Goal: Task Accomplishment & Management: Manage account settings

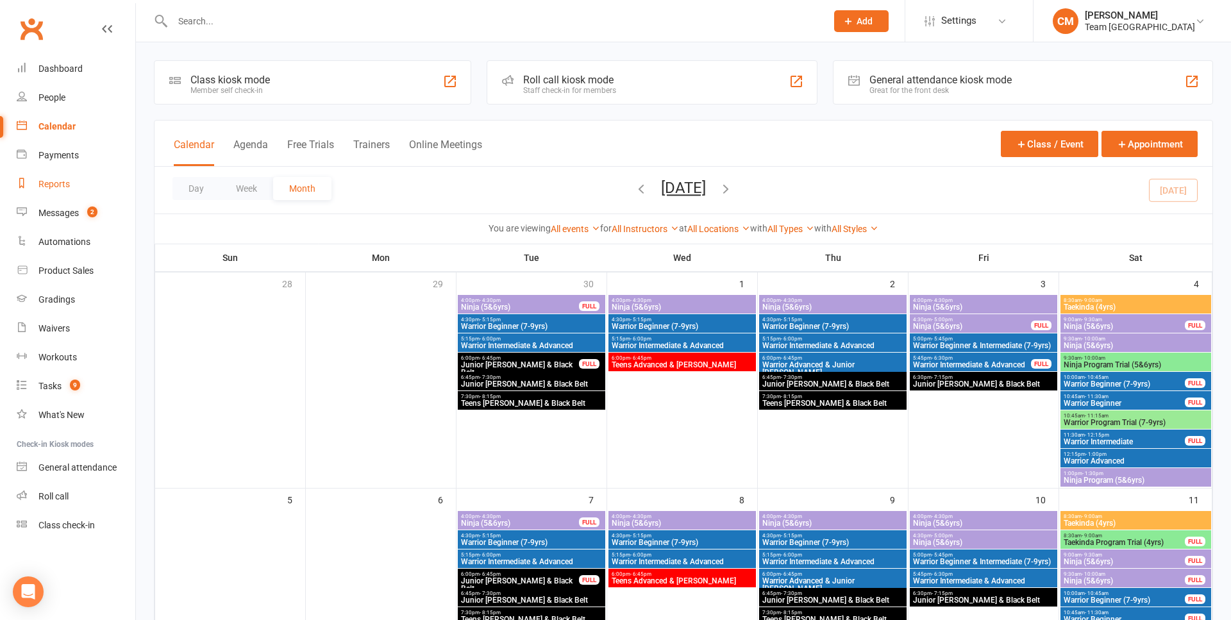
click at [55, 185] on div "Reports" at bounding box center [53, 184] width 31 height 10
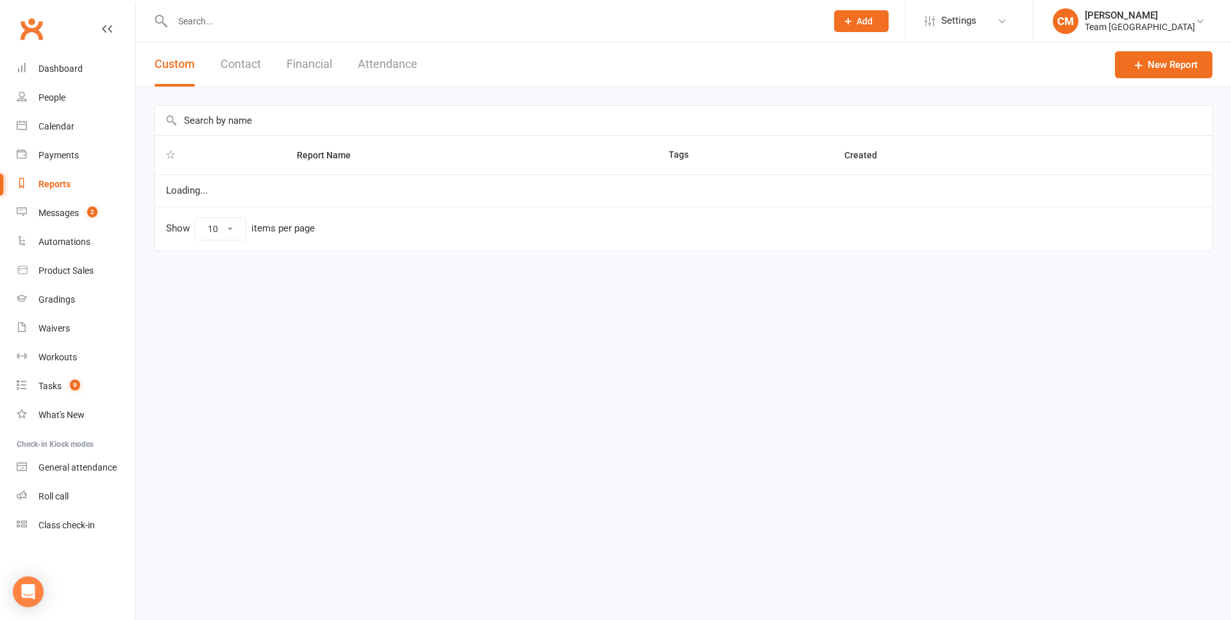
select select "100"
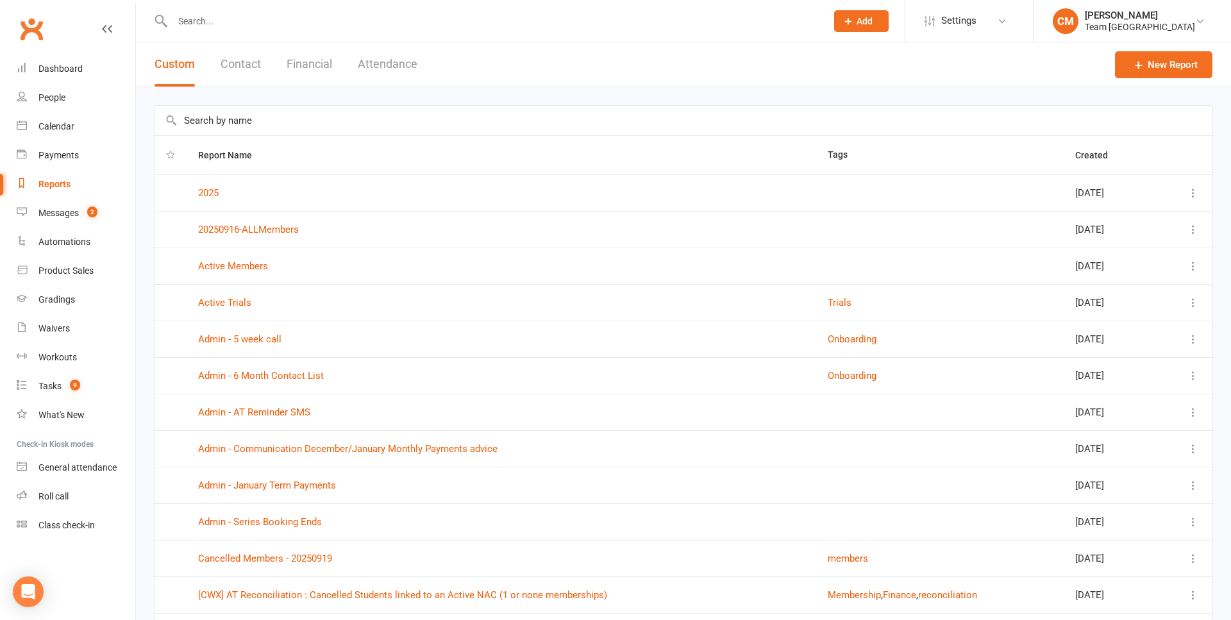
click at [244, 122] on input "text" at bounding box center [684, 120] width 1058 height 29
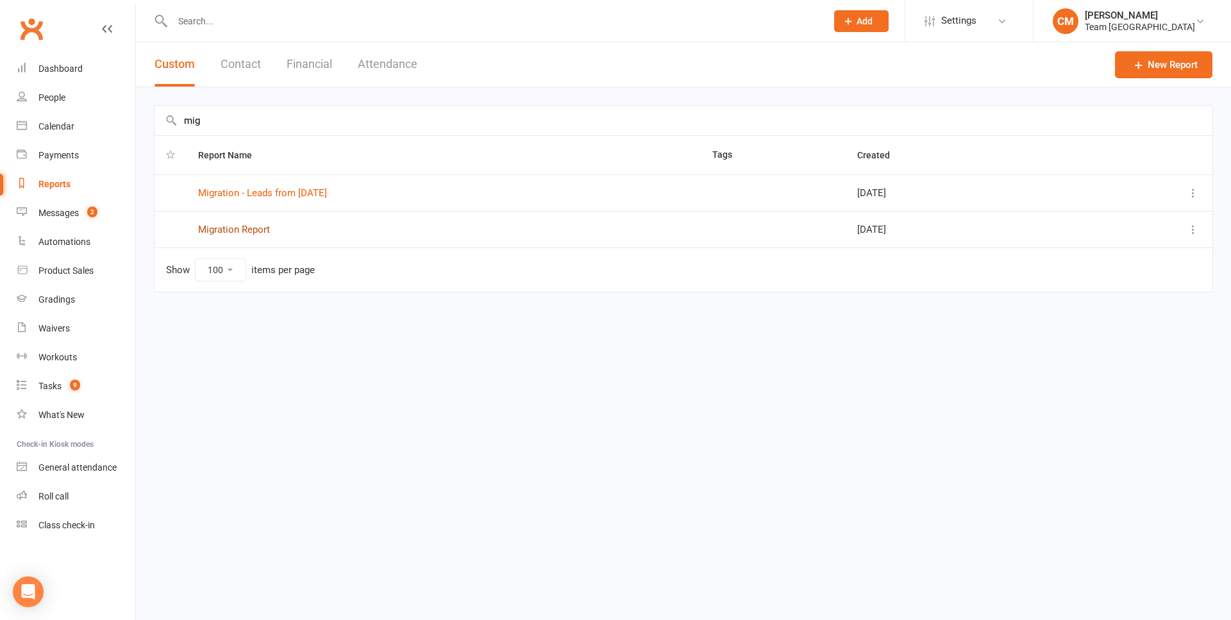
type input "mig"
click at [244, 225] on link "Migration Report" at bounding box center [234, 230] width 72 height 12
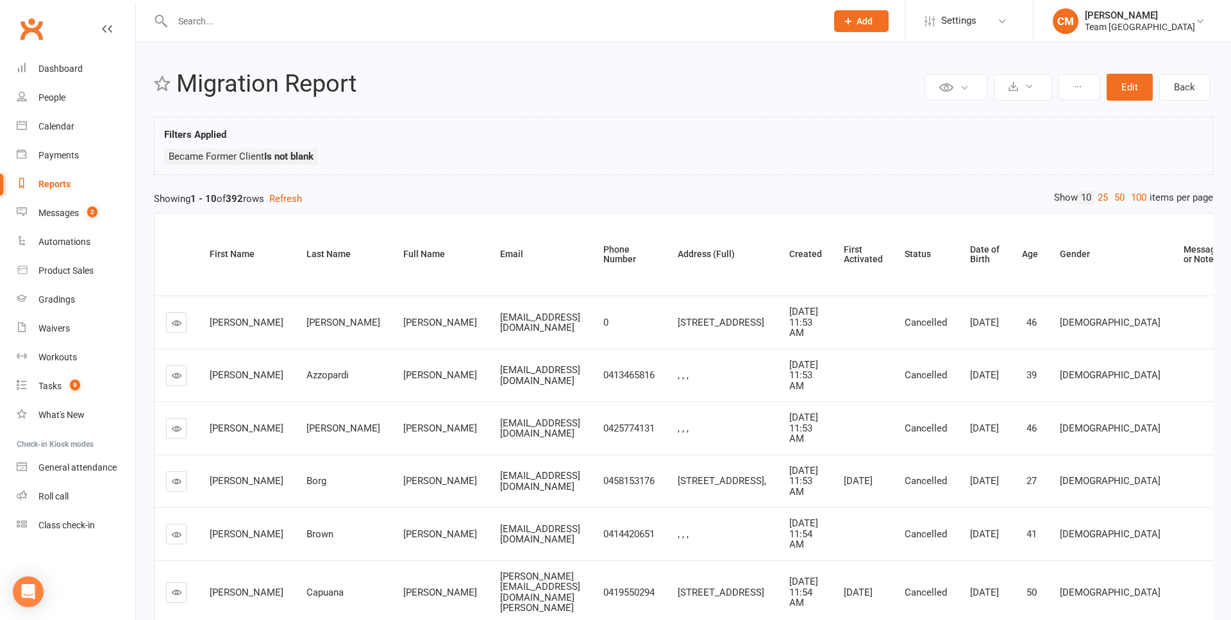
click at [1130, 88] on button "Edit" at bounding box center [1130, 87] width 46 height 27
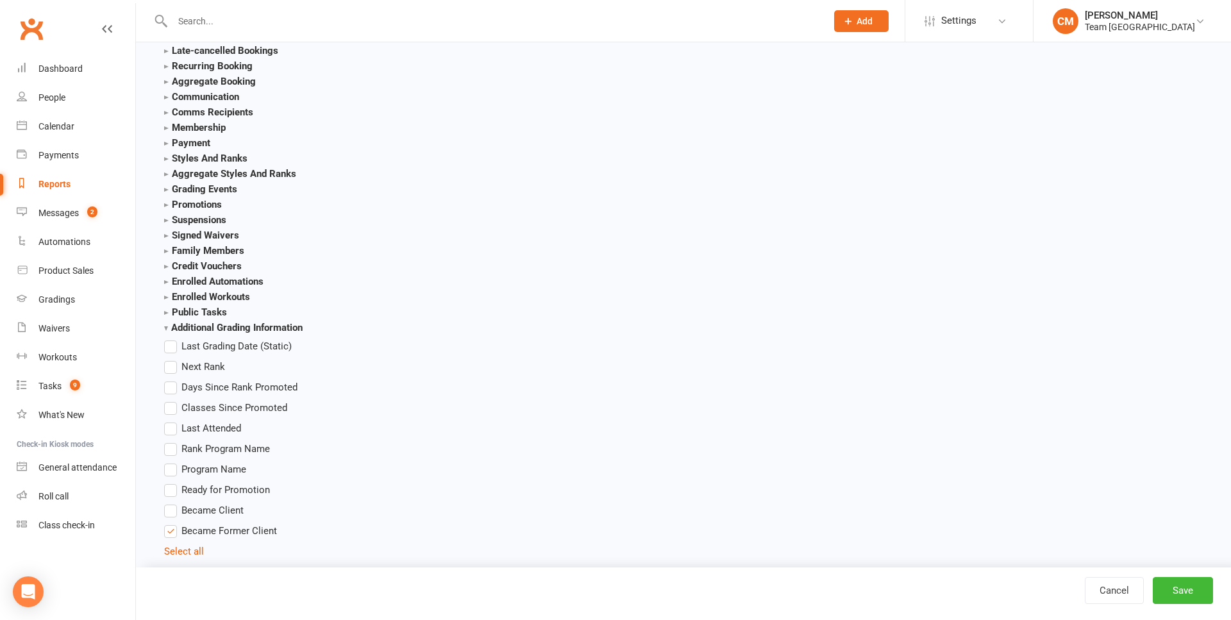
scroll to position [1717, 0]
click at [166, 326] on strong "Additional Grading Information" at bounding box center [233, 325] width 139 height 12
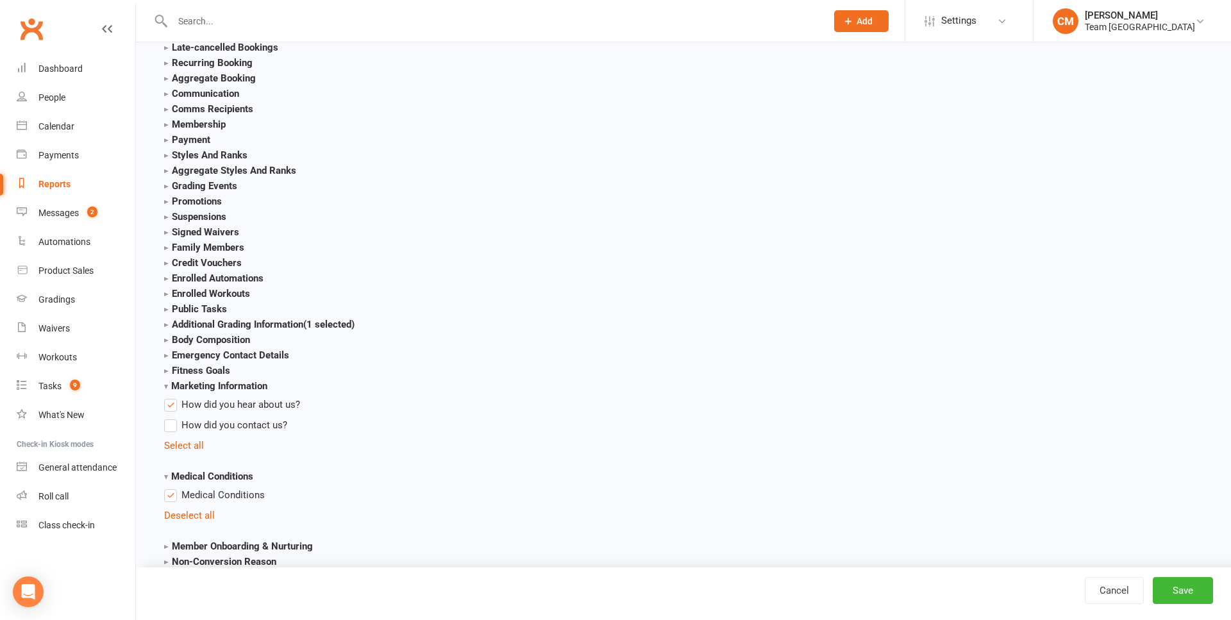
click at [167, 388] on strong "Marketing Information" at bounding box center [215, 386] width 103 height 12
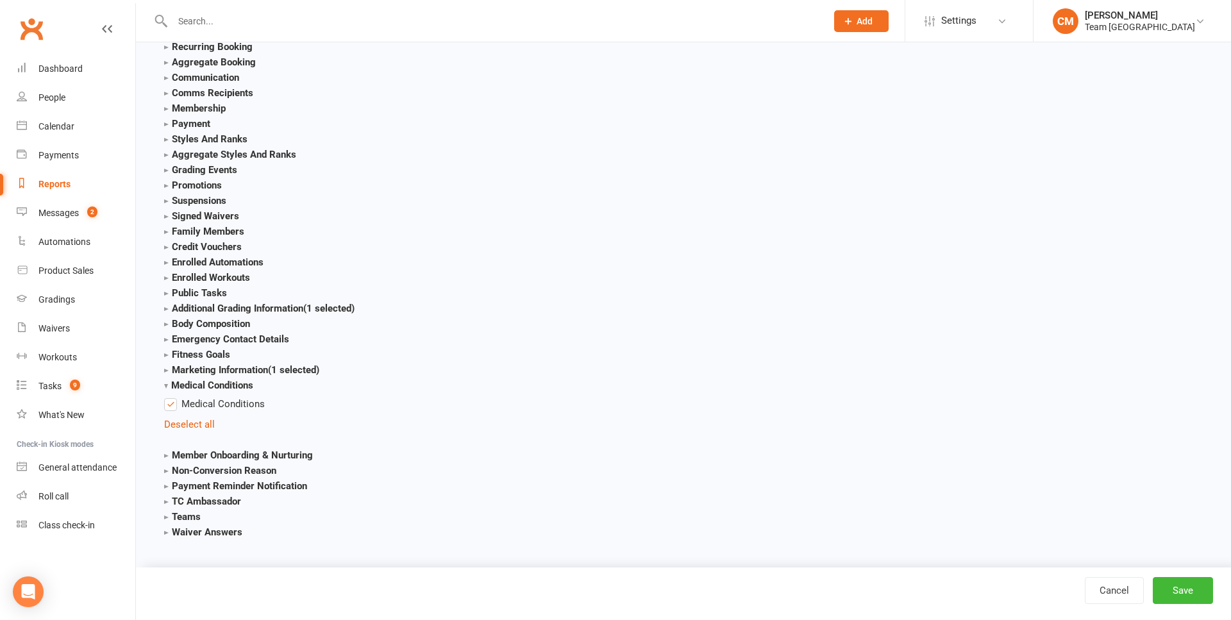
scroll to position [1744, 0]
click at [168, 380] on strong "Medical Conditions" at bounding box center [208, 386] width 89 height 12
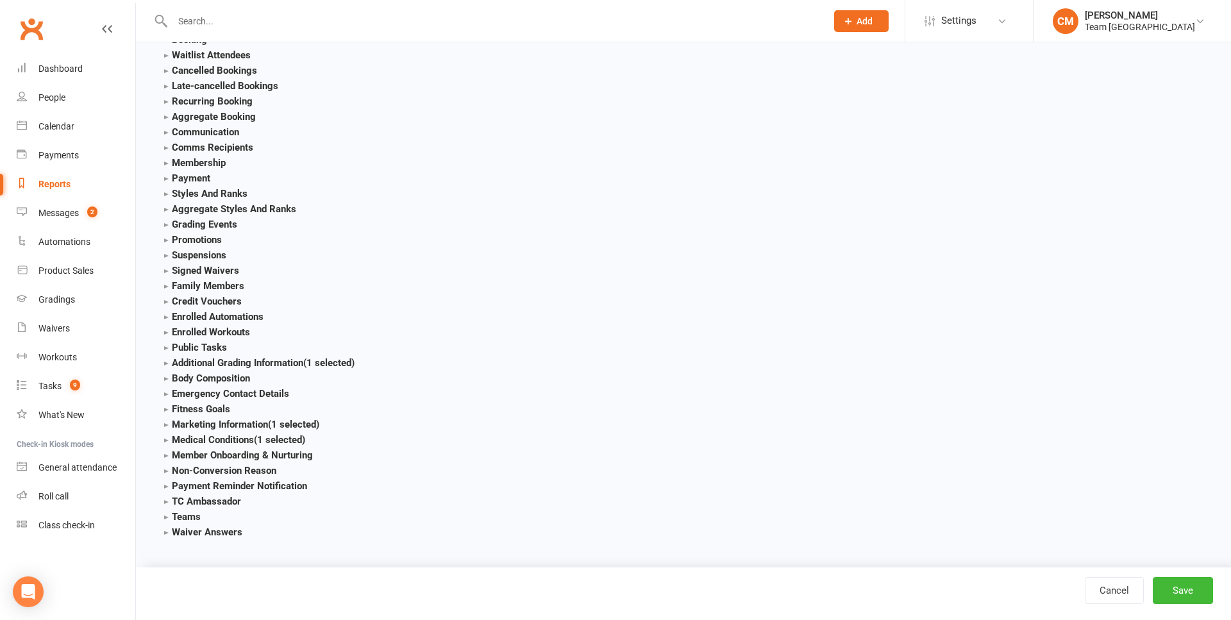
scroll to position [1690, 0]
click at [166, 434] on strong "Medical Conditions (1 selected)" at bounding box center [234, 440] width 141 height 12
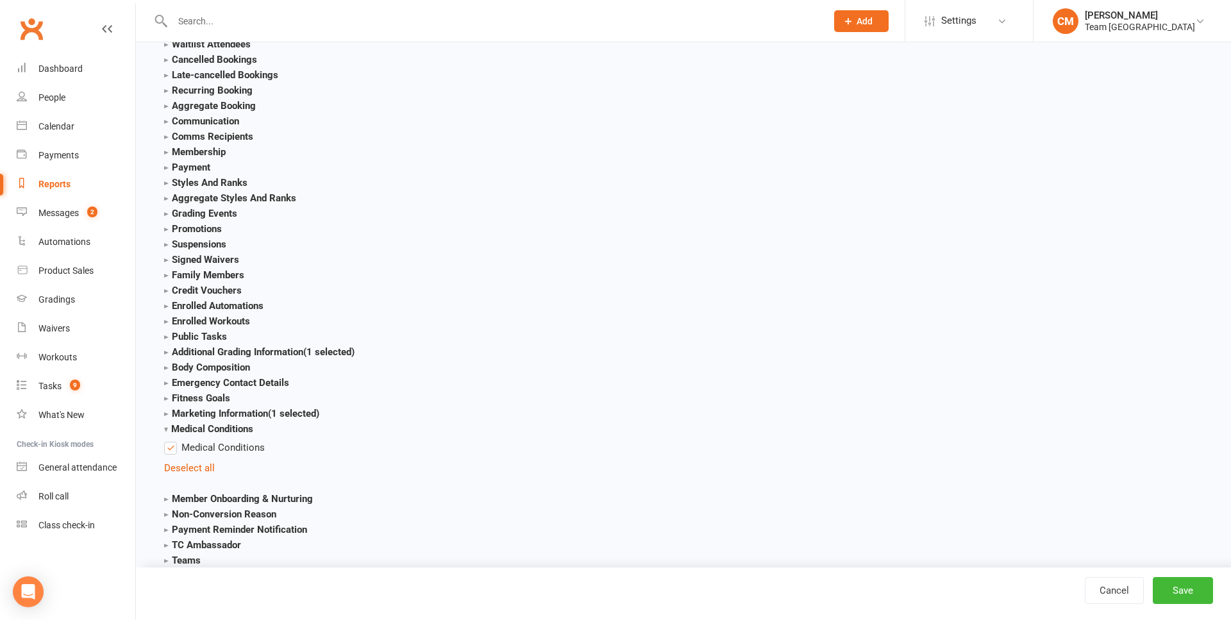
click at [166, 430] on strong "Medical Conditions" at bounding box center [208, 429] width 89 height 12
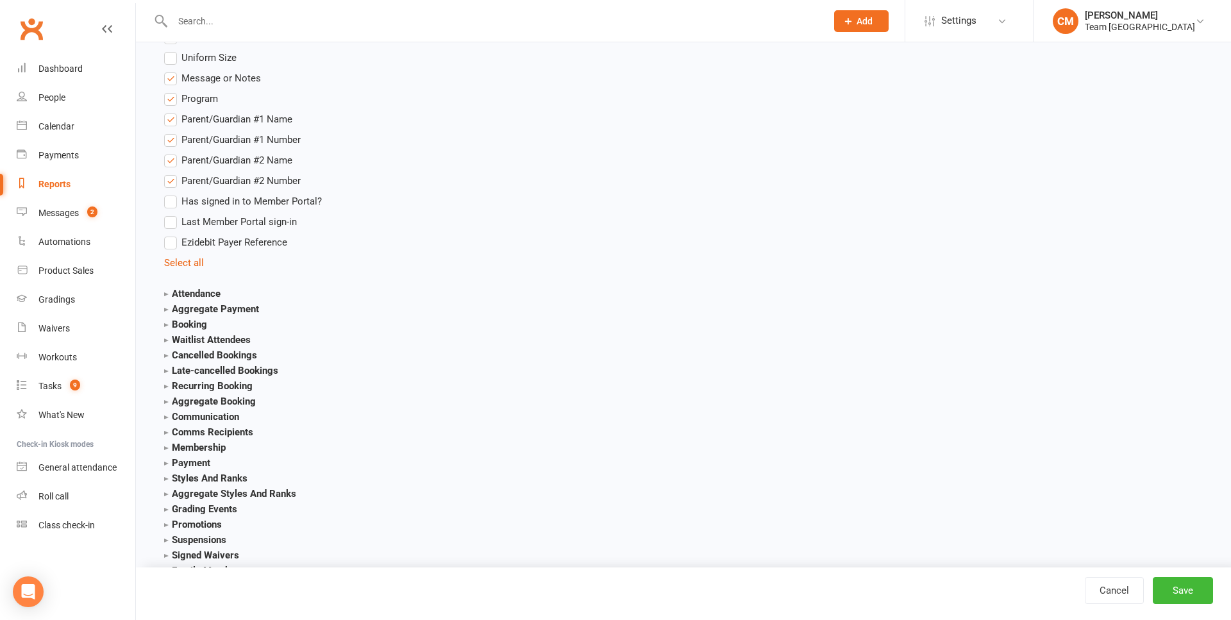
scroll to position [1395, 0]
click at [168, 356] on strong "Cancelled Bookings" at bounding box center [210, 355] width 93 height 12
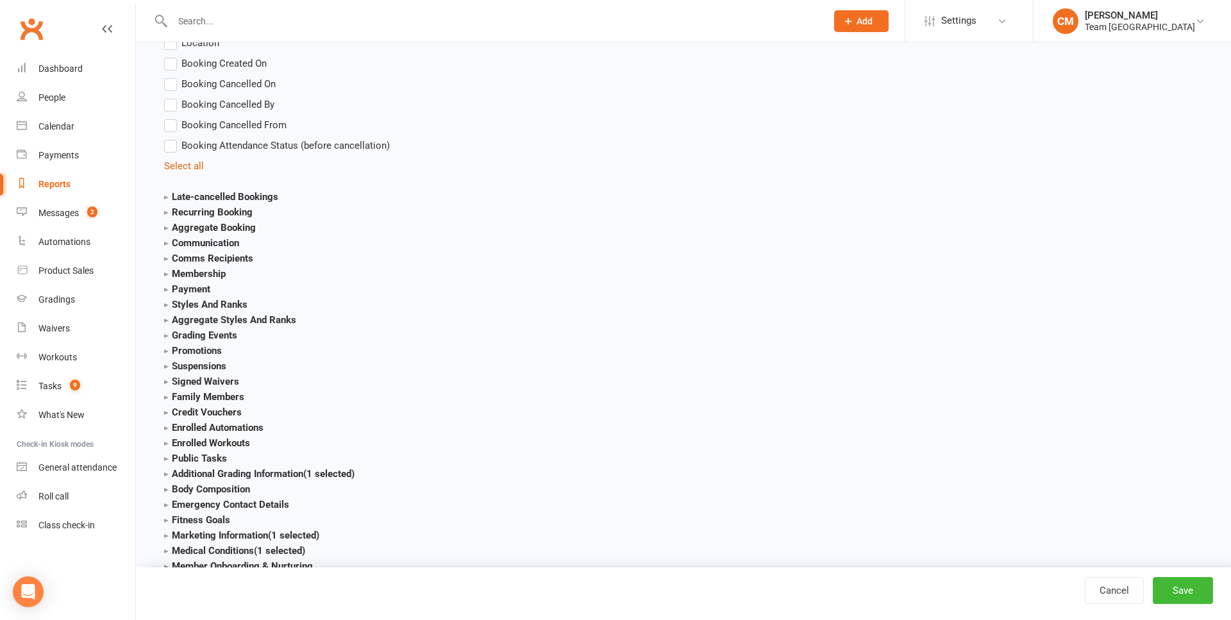
scroll to position [1826, 0]
click at [169, 478] on strong "Additional Grading Information (1 selected)" at bounding box center [259, 476] width 190 height 12
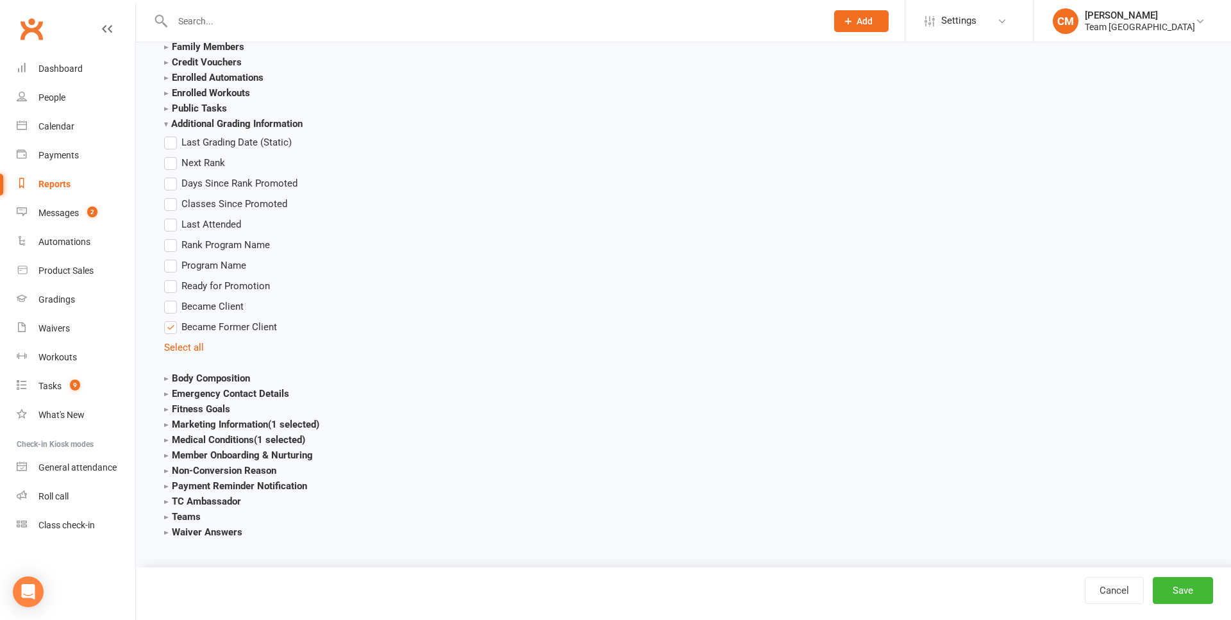
scroll to position [2189, 0]
click at [167, 450] on strong "Member Onboarding & Nurturing" at bounding box center [238, 456] width 149 height 12
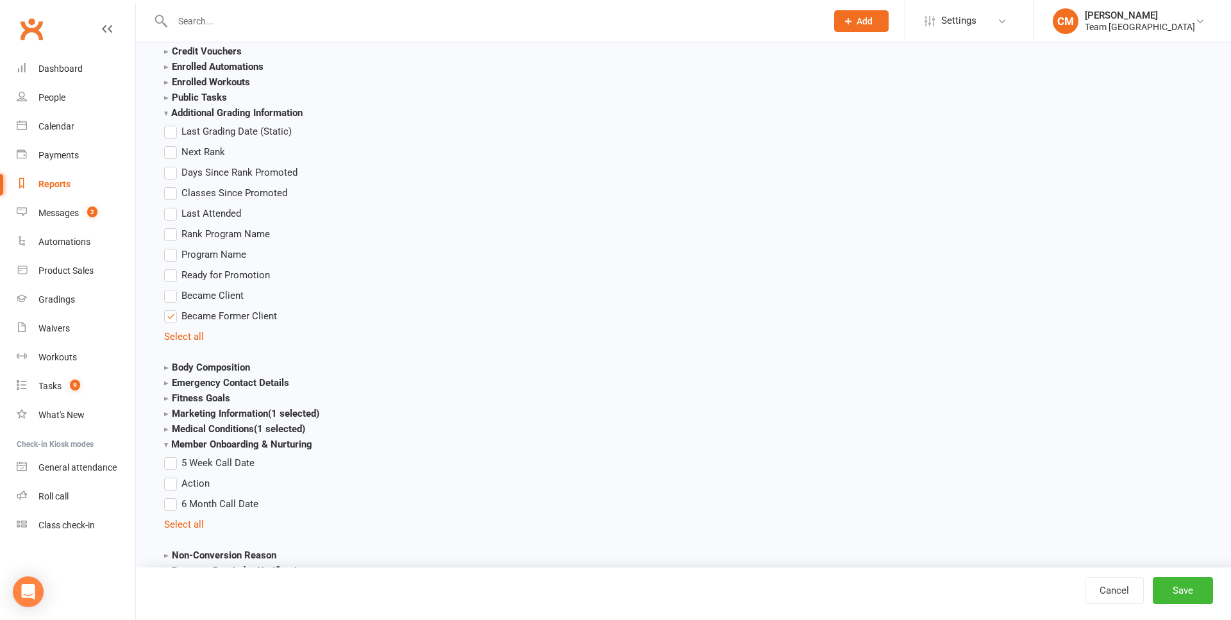
click at [167, 446] on strong "Member Onboarding & Nurturing" at bounding box center [238, 445] width 148 height 12
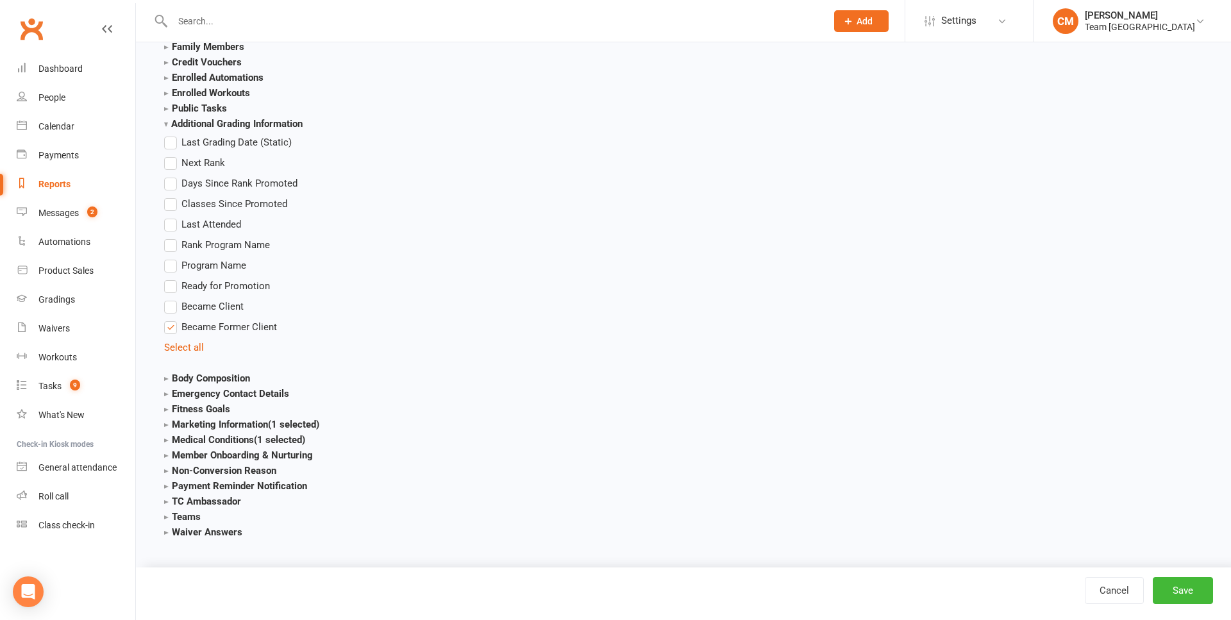
click at [167, 465] on strong "Non-Conversion Reason" at bounding box center [220, 471] width 112 height 12
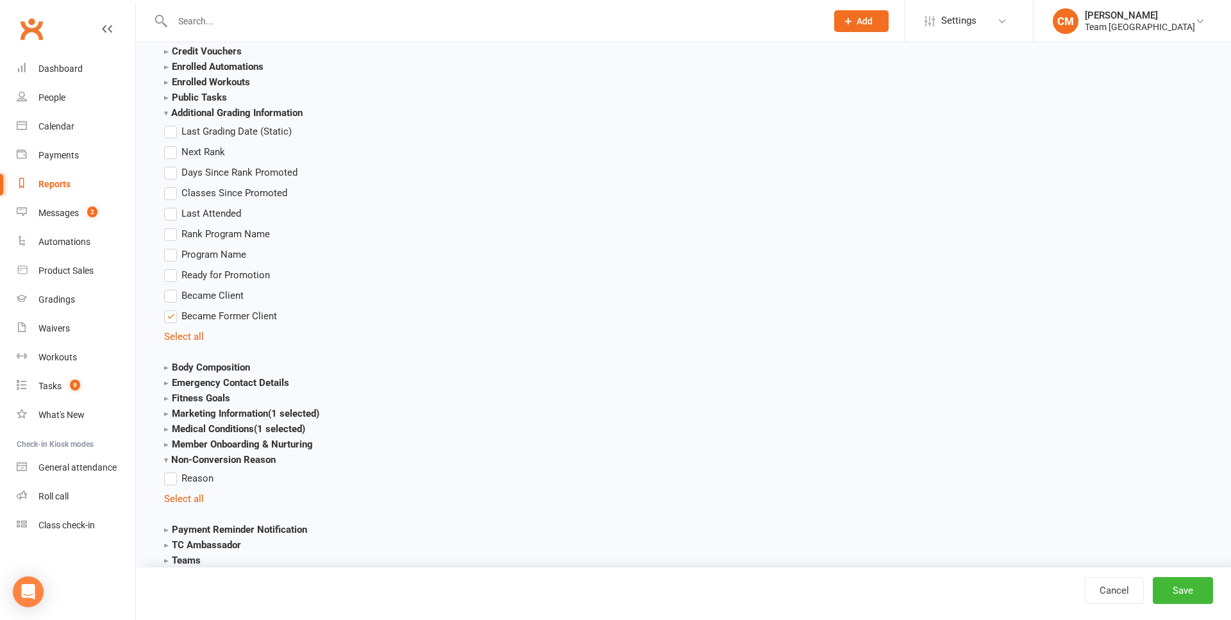
click at [167, 460] on strong "Non-Conversion Reason" at bounding box center [220, 460] width 112 height 12
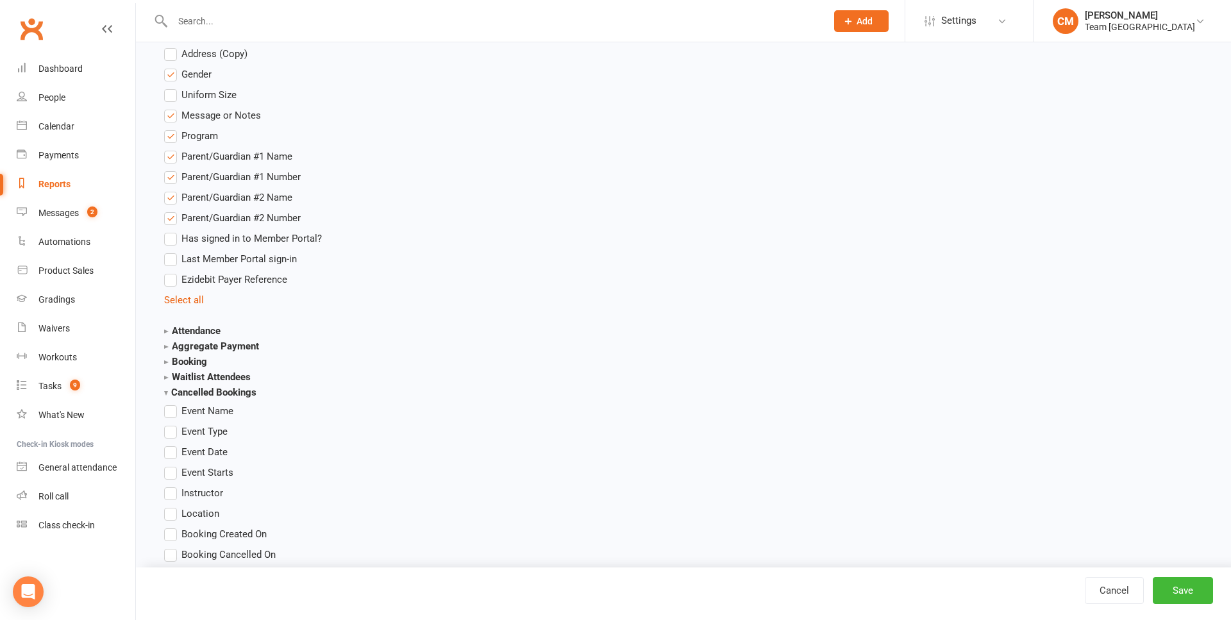
scroll to position [1359, 0]
click at [166, 328] on strong "Attendance" at bounding box center [192, 329] width 56 height 12
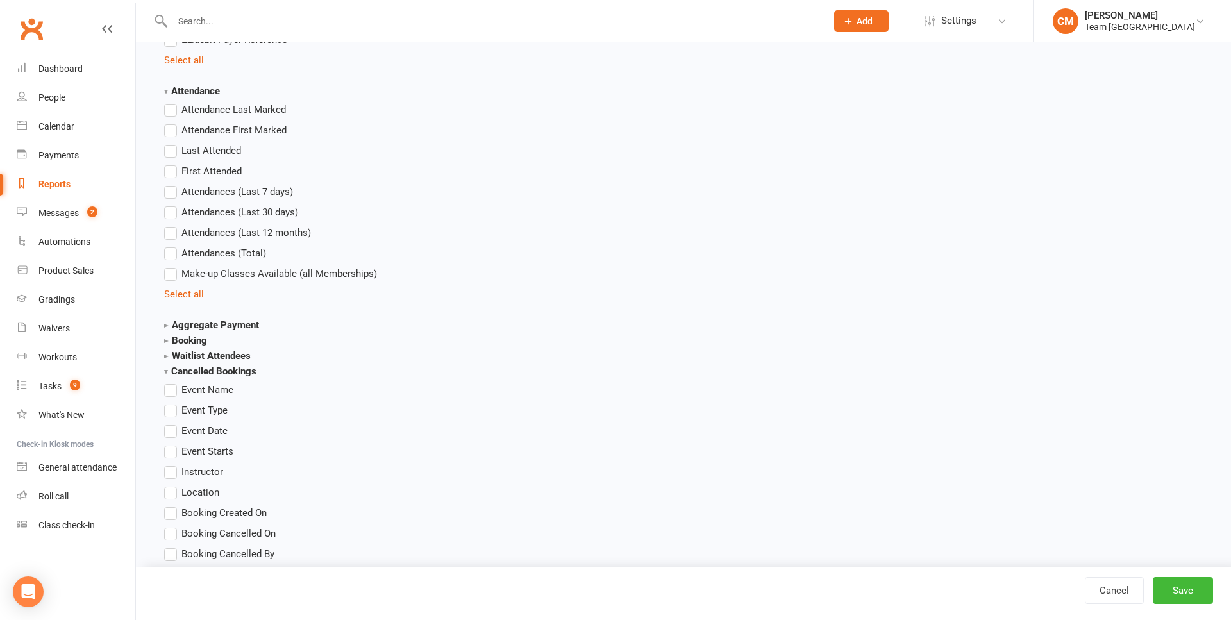
scroll to position [1602, 0]
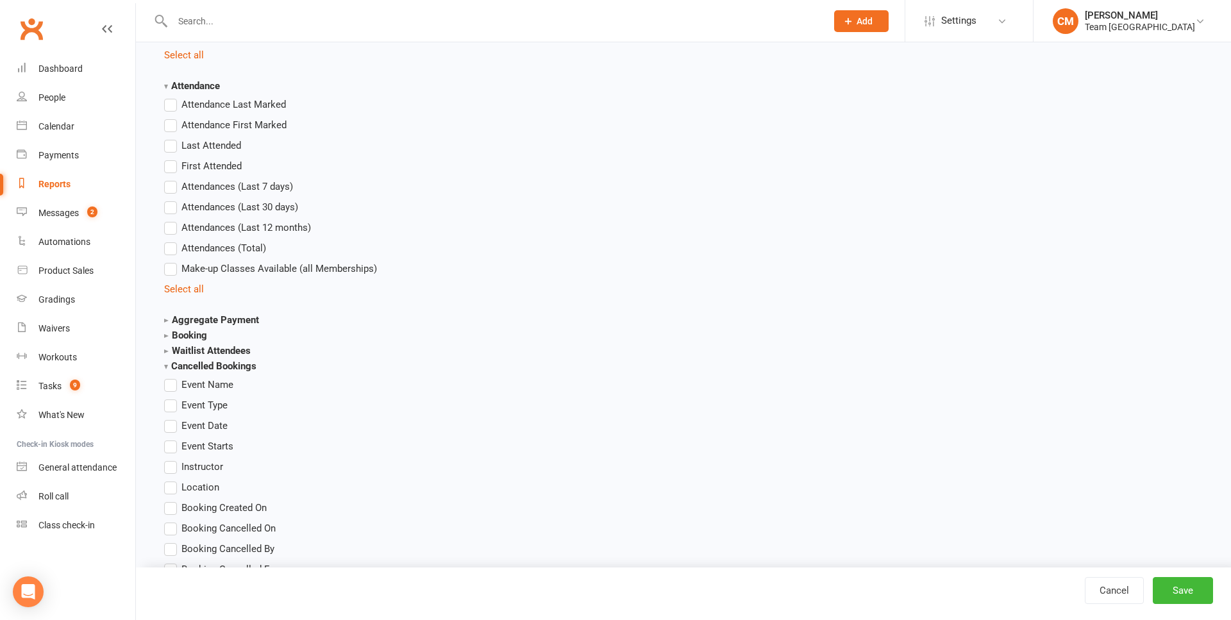
click at [164, 337] on strong "Booking" at bounding box center [185, 336] width 43 height 12
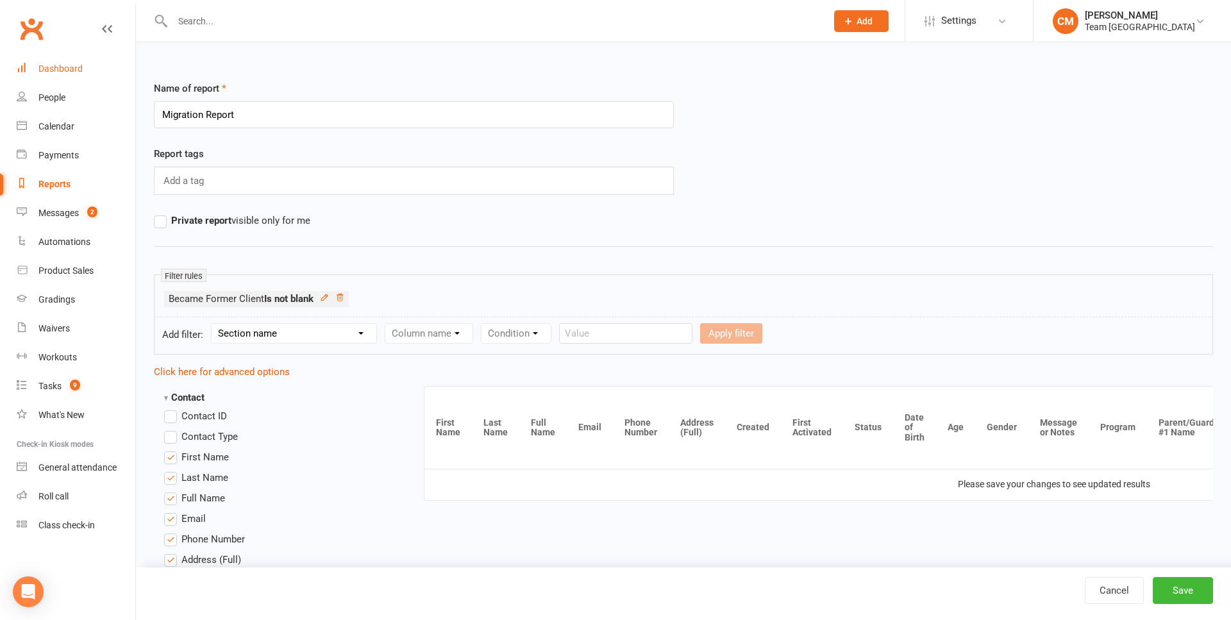
scroll to position [0, 0]
click at [58, 186] on div "Reports" at bounding box center [54, 184] width 32 height 10
select select "100"
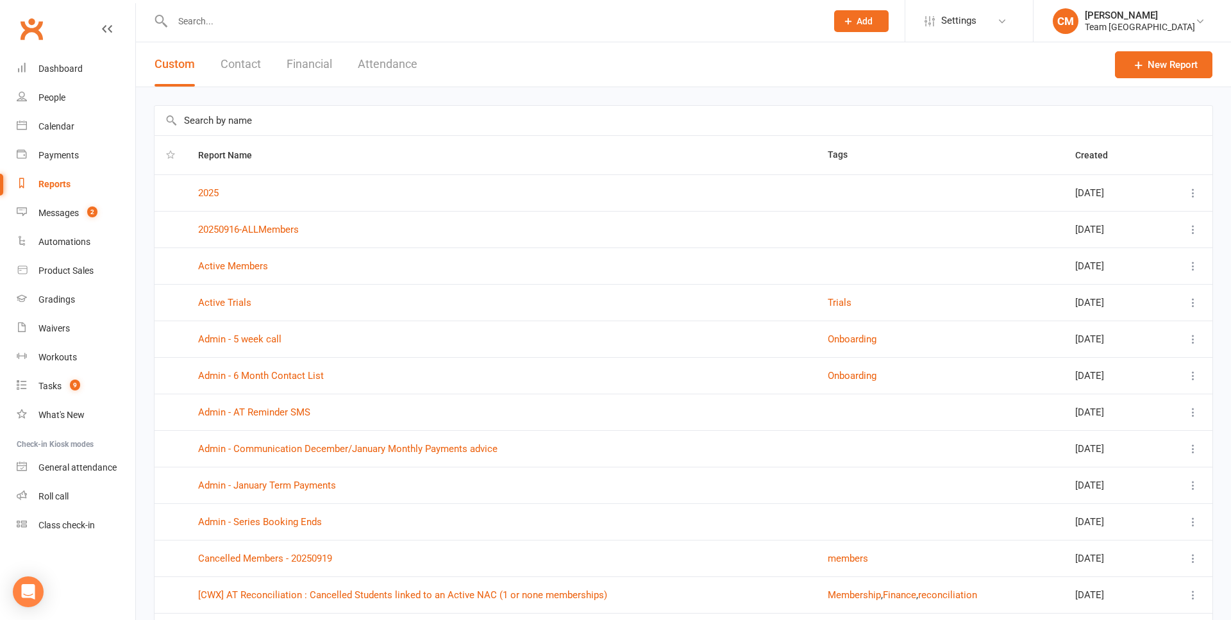
click at [367, 67] on button "Attendance" at bounding box center [388, 64] width 60 height 44
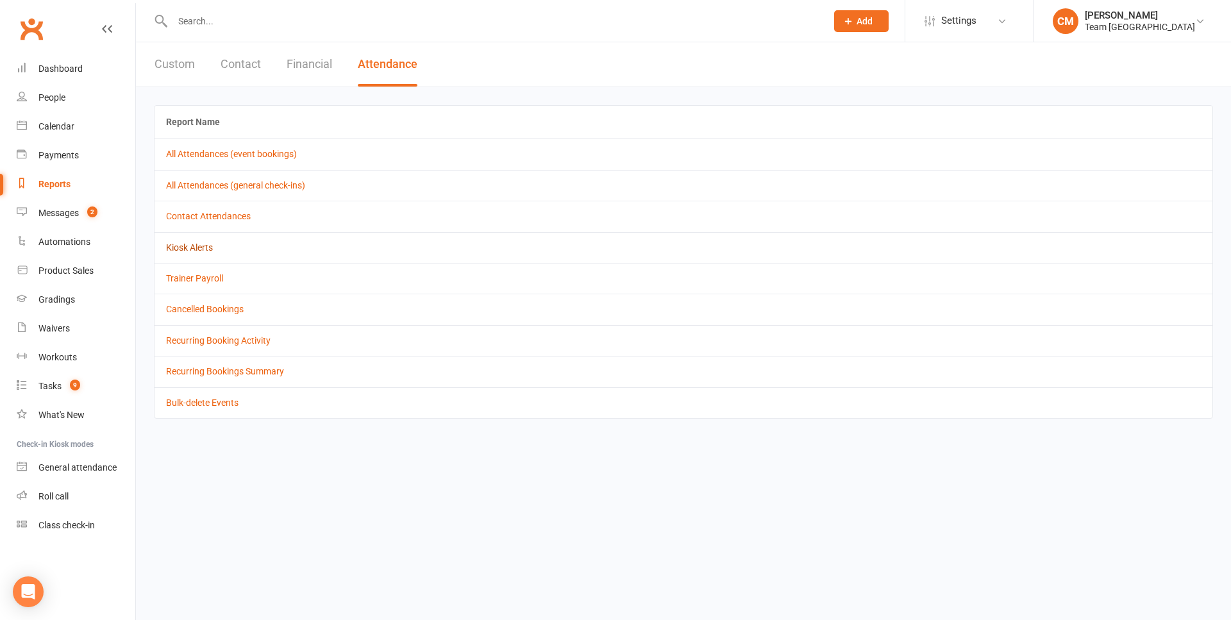
click at [198, 247] on link "Kiosk Alerts" at bounding box center [189, 247] width 47 height 10
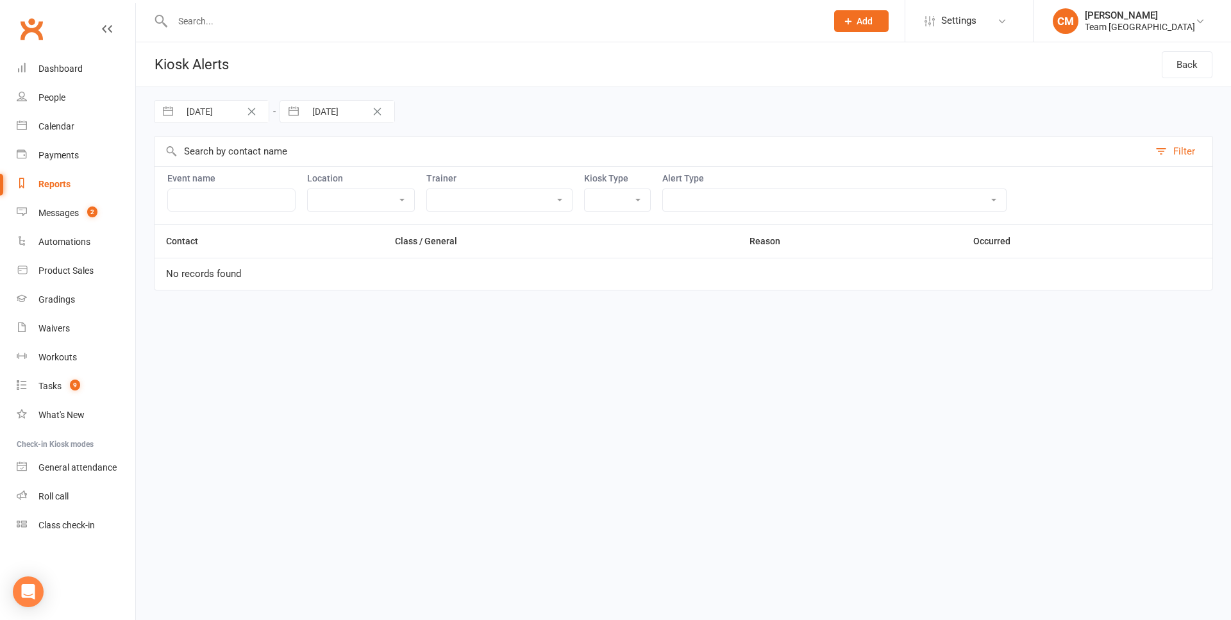
click at [248, 112] on icon "Clear Date" at bounding box center [252, 112] width 10 height 8
click at [229, 115] on input "Created From" at bounding box center [224, 112] width 89 height 22
select select "8"
select select "2025"
select select "9"
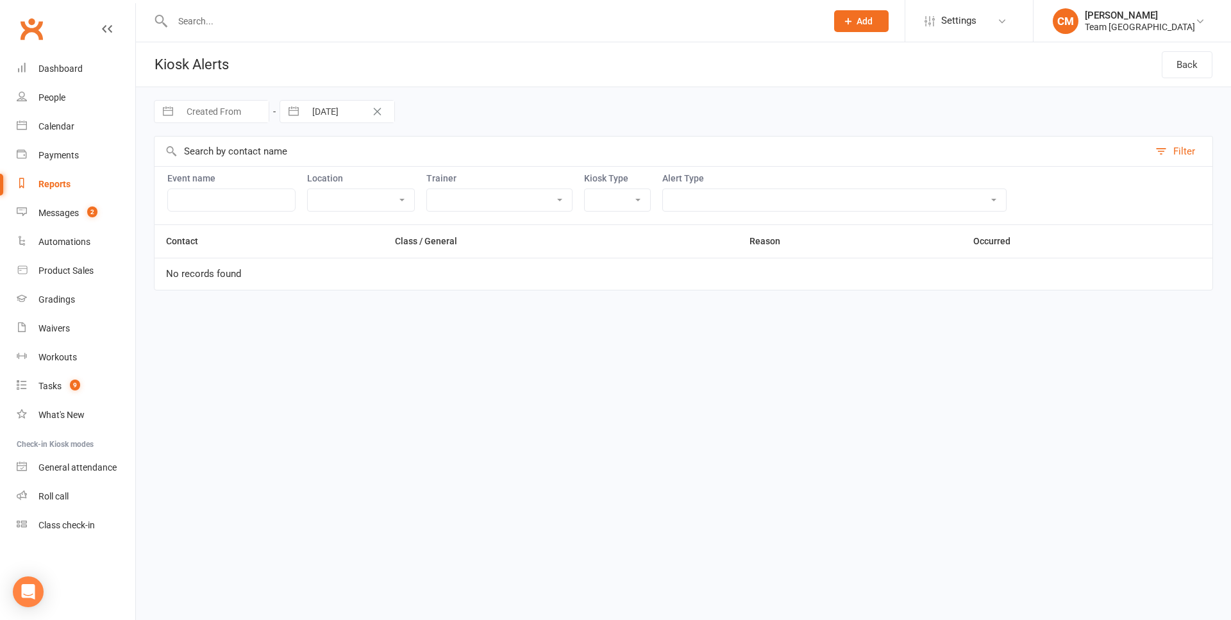
select select "2025"
select select "10"
select select "2025"
click at [187, 165] on div "Move backward to switch to the previous month." at bounding box center [180, 164] width 25 height 21
select select "7"
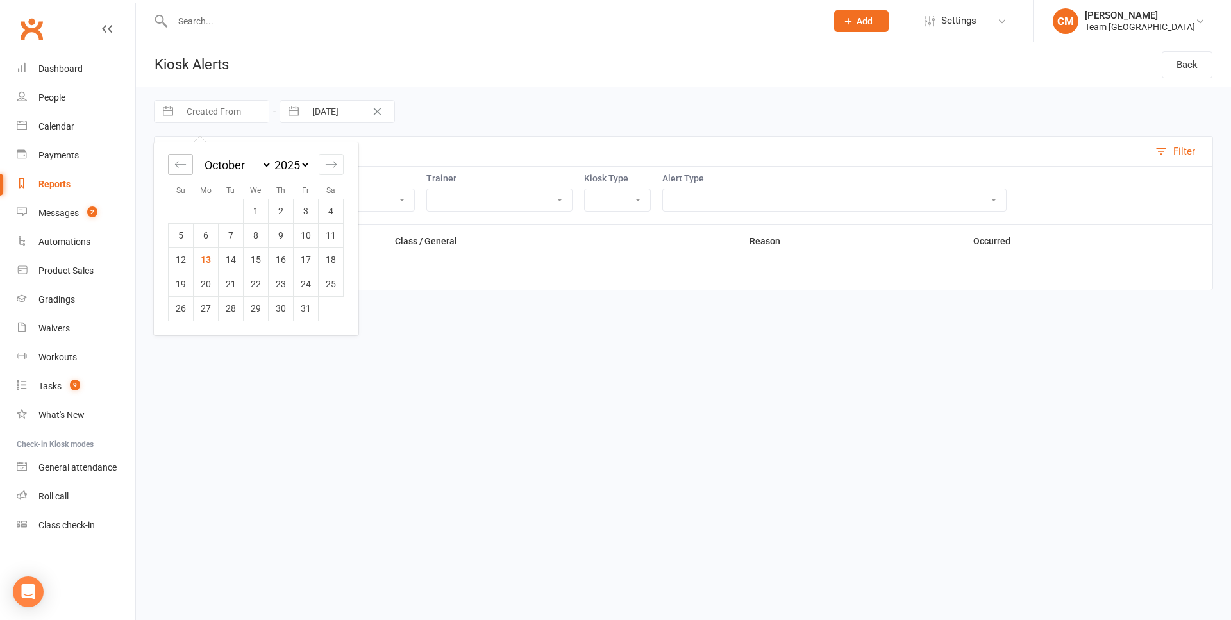
select select "2025"
click at [187, 165] on div "Move backward to switch to the previous month." at bounding box center [180, 164] width 25 height 21
select select "6"
select select "2025"
click at [308, 211] on td "1" at bounding box center [306, 211] width 25 height 24
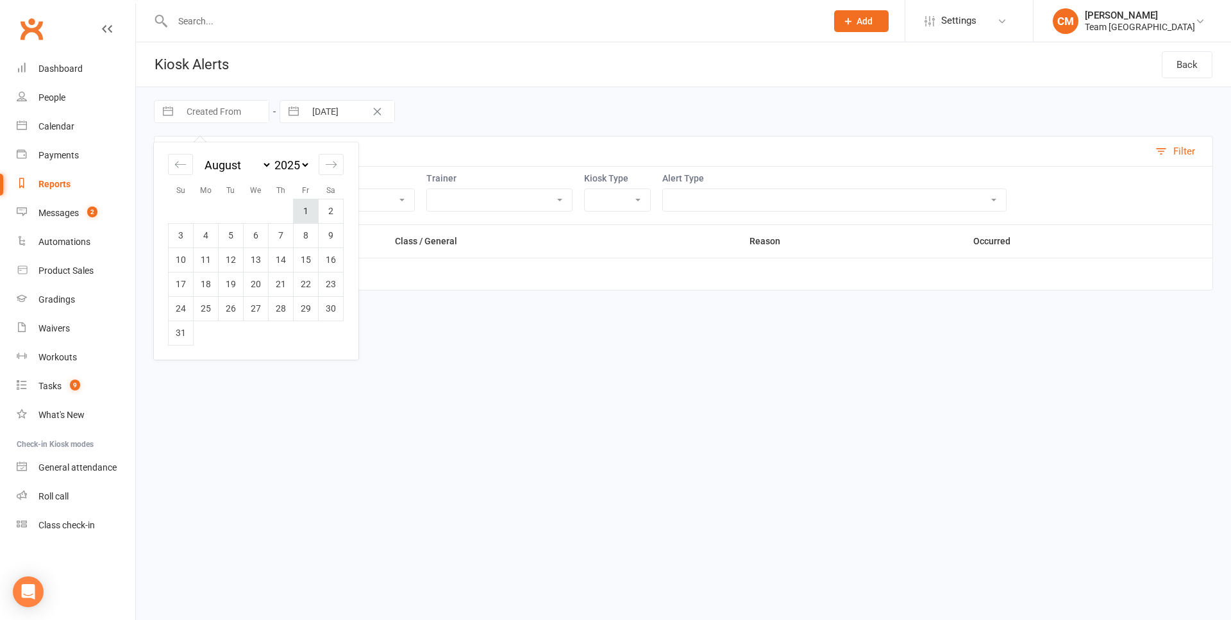
type input "01 Aug 2025"
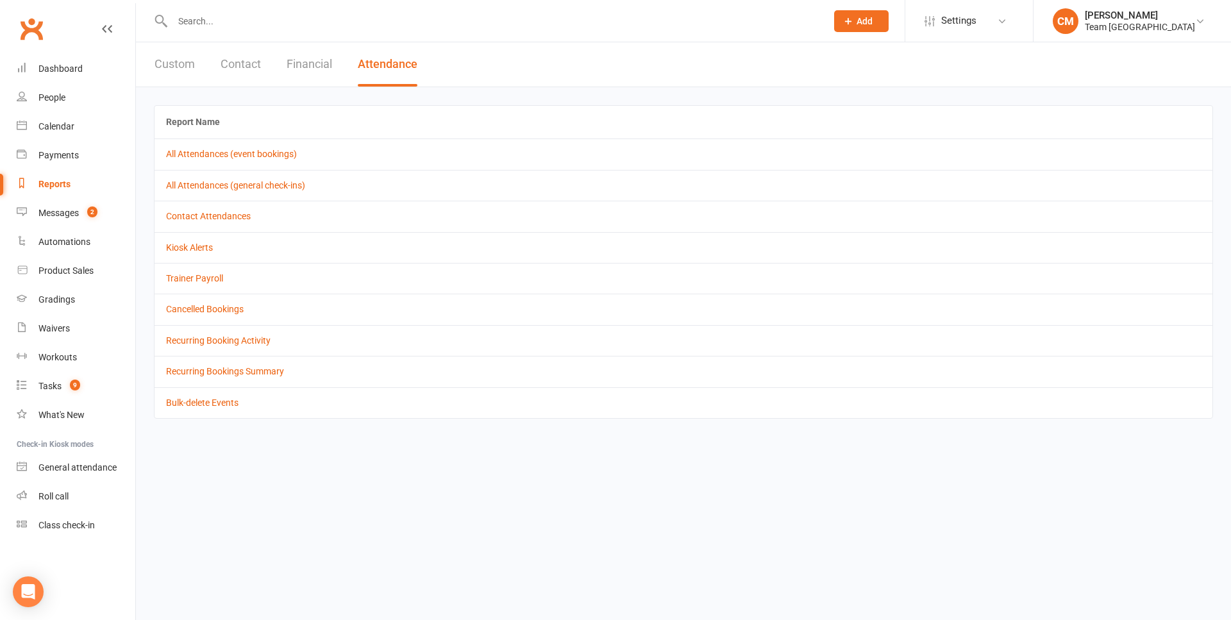
click at [239, 72] on button "Contact" at bounding box center [241, 64] width 40 height 44
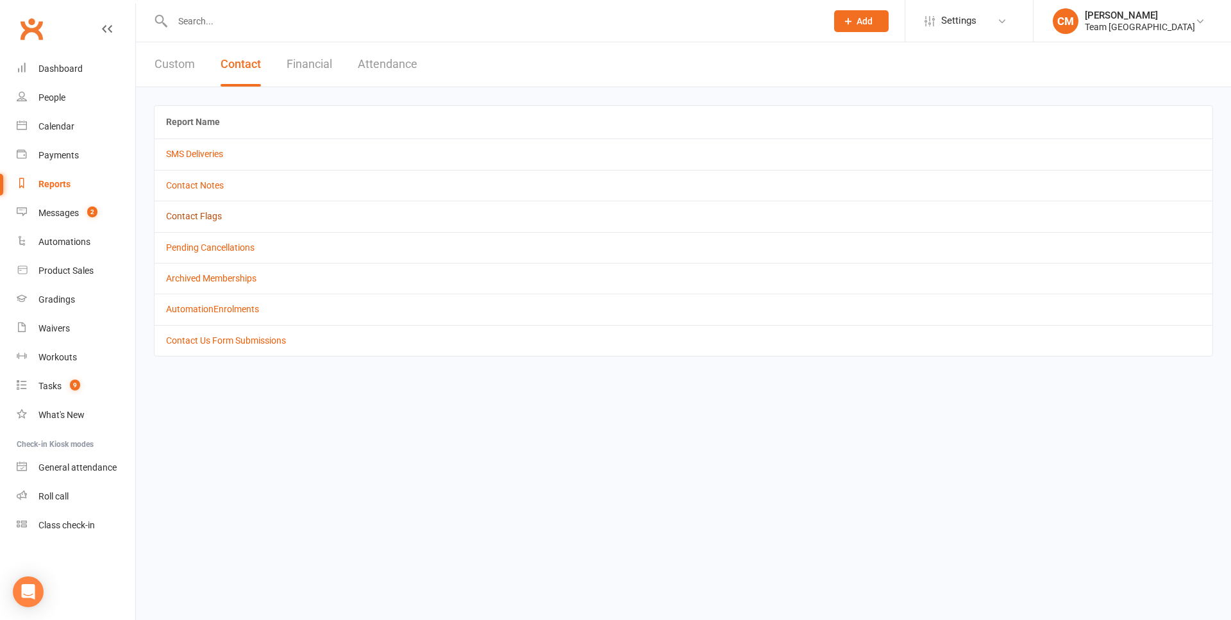
click at [192, 216] on link "Contact Flags" at bounding box center [194, 216] width 56 height 10
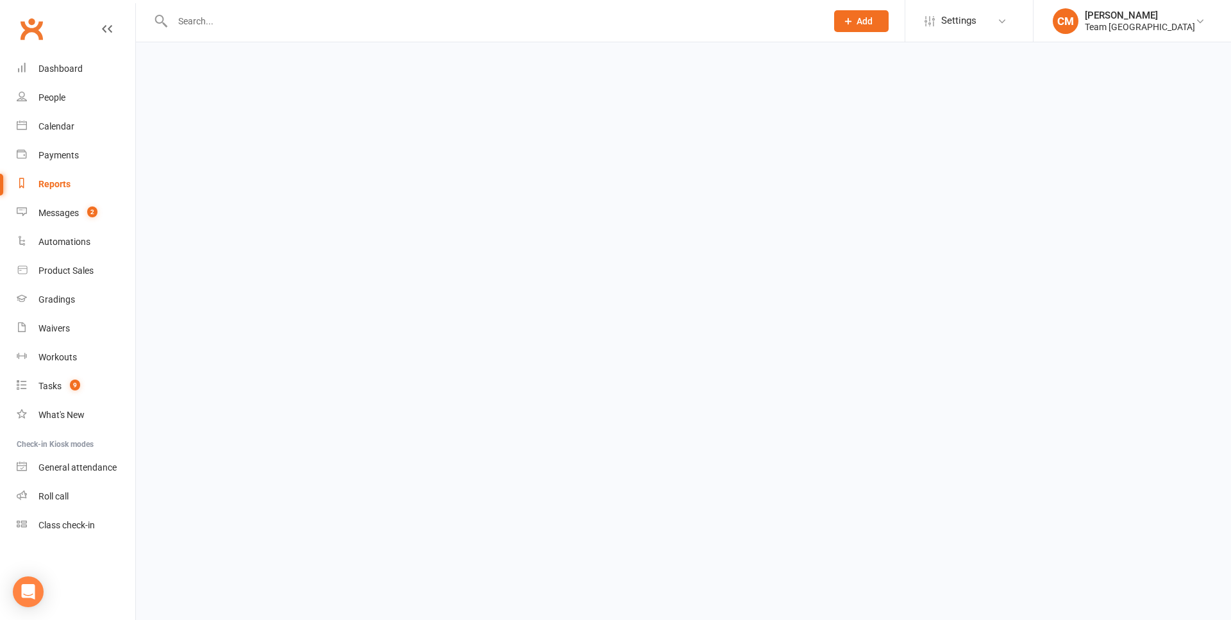
select select "active_only"
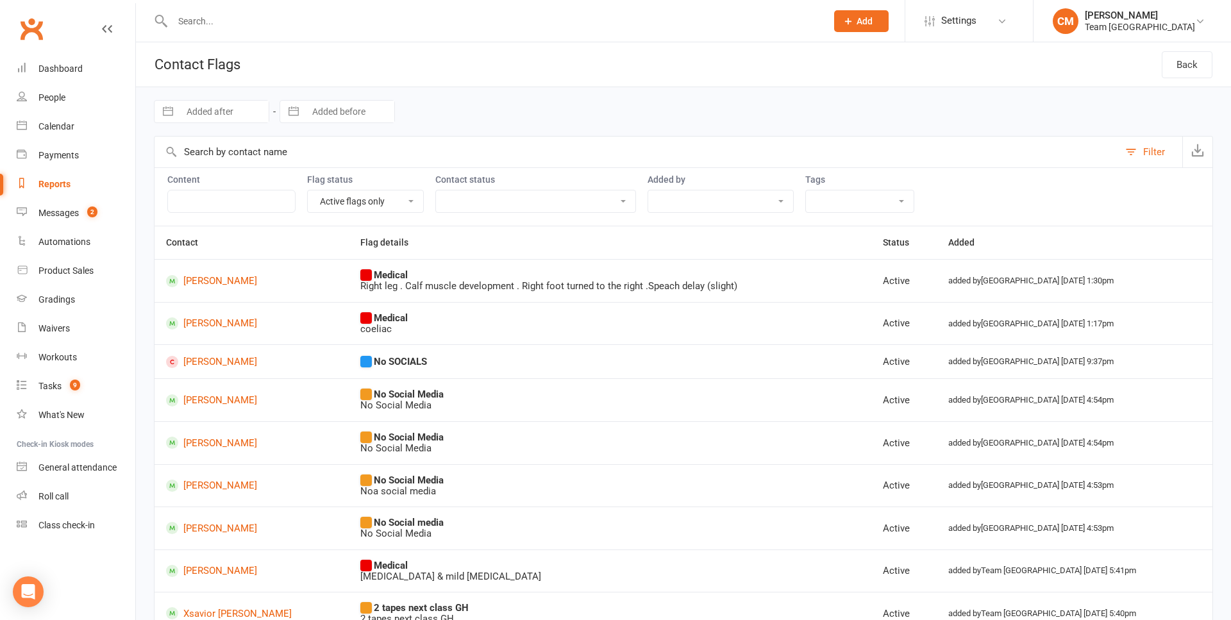
click at [63, 191] on link "Reports" at bounding box center [76, 184] width 119 height 29
select select "100"
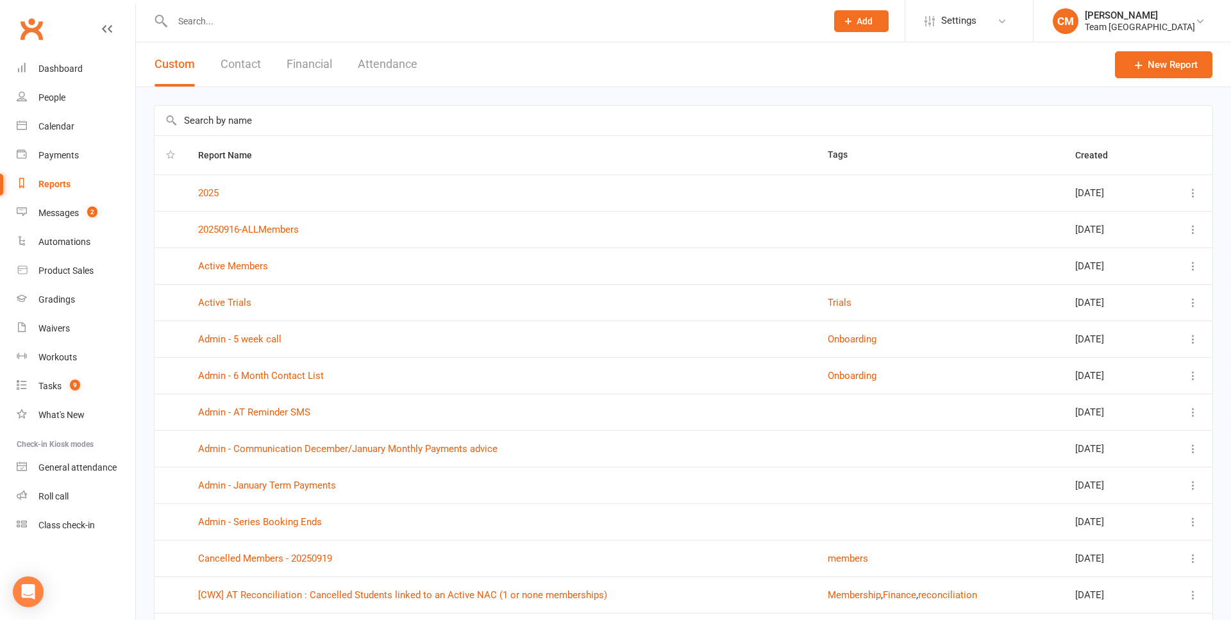
click at [244, 63] on button "Contact" at bounding box center [241, 64] width 40 height 44
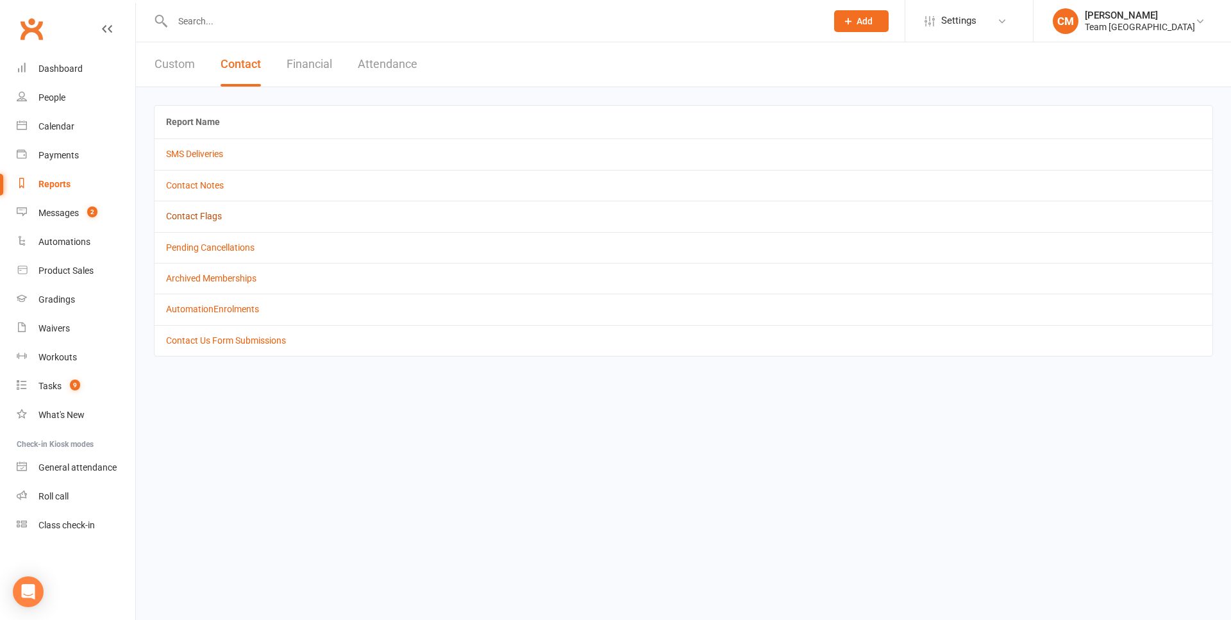
click at [185, 214] on link "Contact Flags" at bounding box center [194, 216] width 56 height 10
select select "active_only"
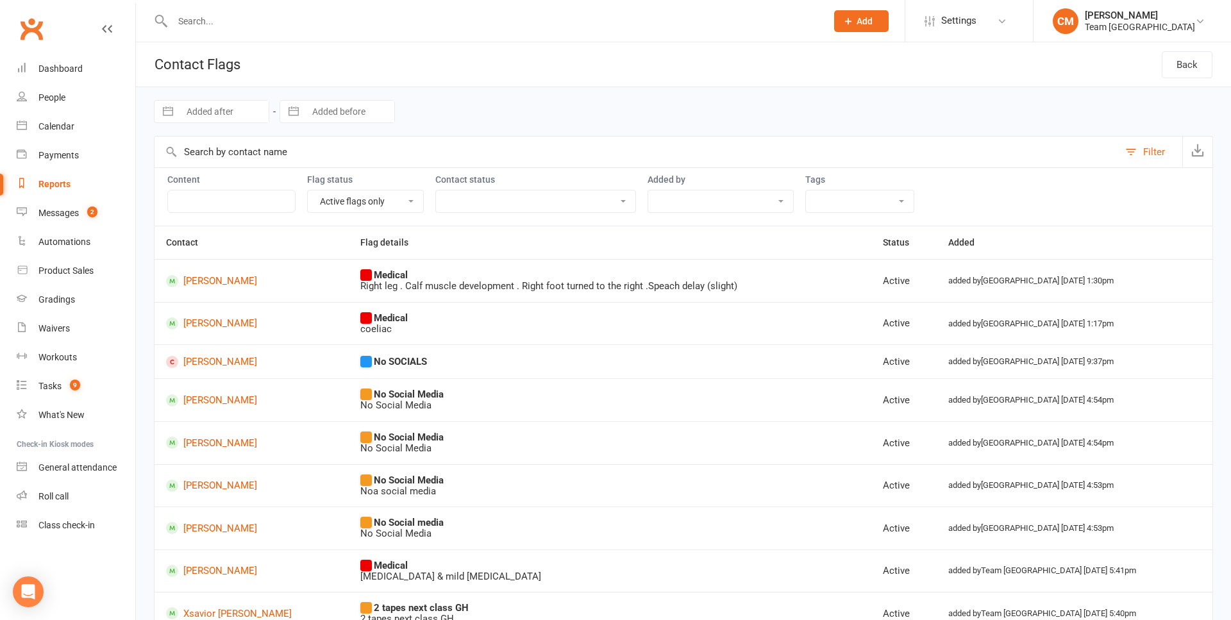
click at [228, 210] on input "text" at bounding box center [231, 201] width 128 height 23
click at [534, 128] on div "Navigate forward to interact with the calendar and select a date. Press the que…" at bounding box center [683, 111] width 1059 height 49
click at [66, 185] on div "Reports" at bounding box center [54, 184] width 32 height 10
select select "100"
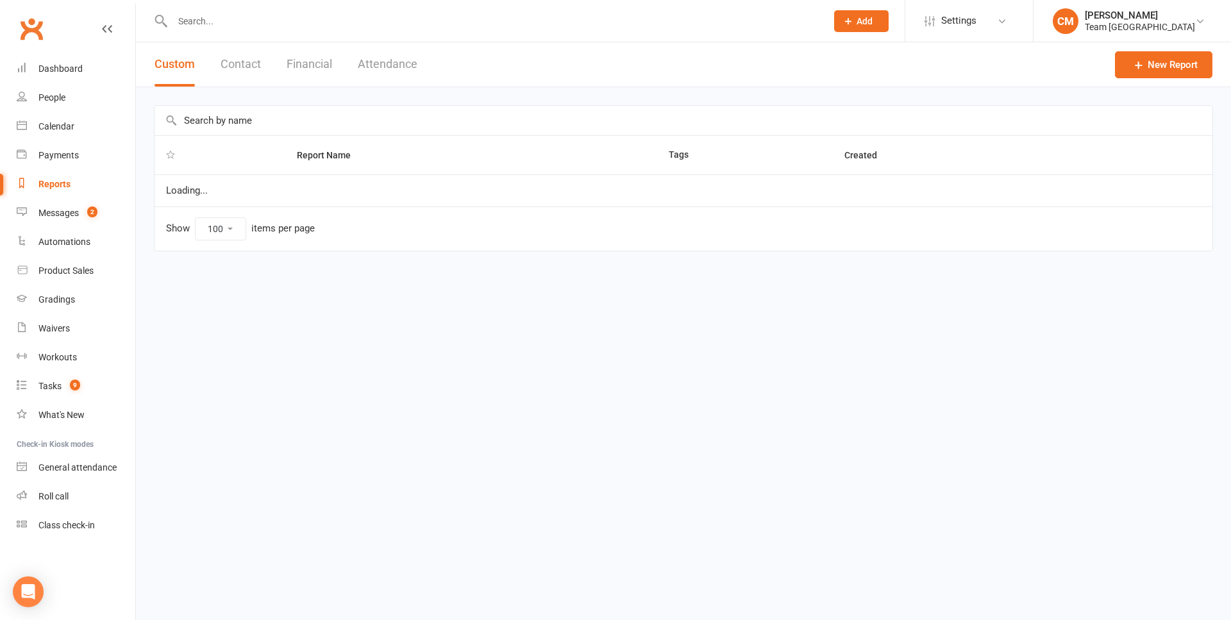
click at [317, 61] on button "Financial" at bounding box center [310, 64] width 46 height 44
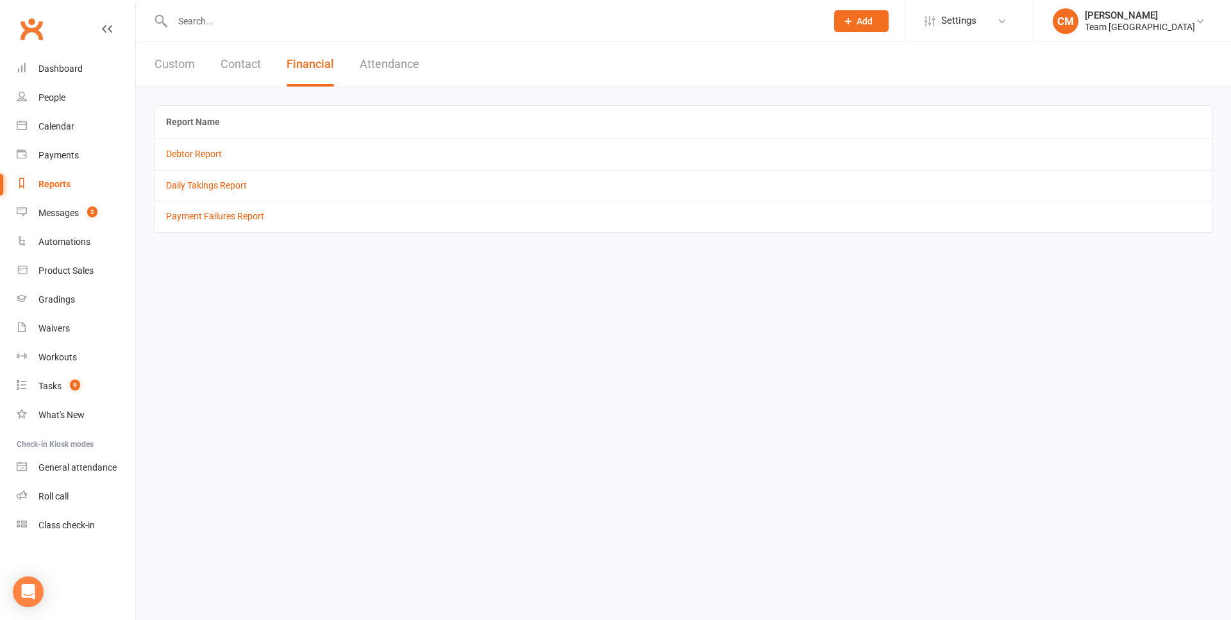
click at [244, 65] on button "Contact" at bounding box center [241, 64] width 40 height 44
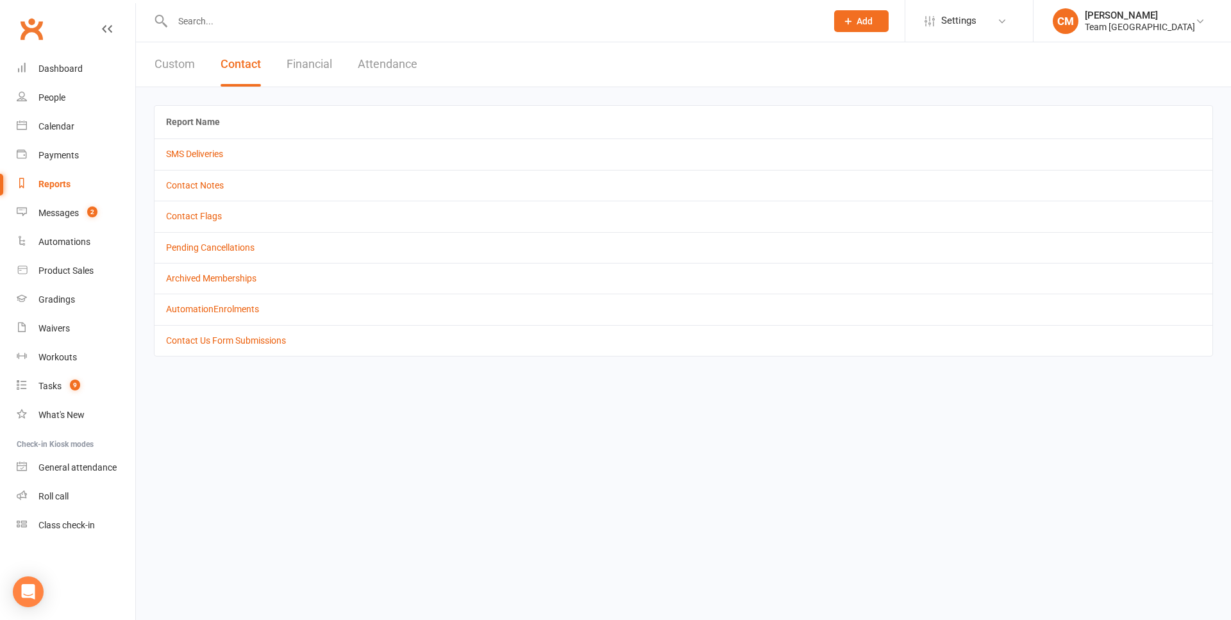
click at [175, 68] on button "Custom" at bounding box center [175, 64] width 40 height 44
select select "100"
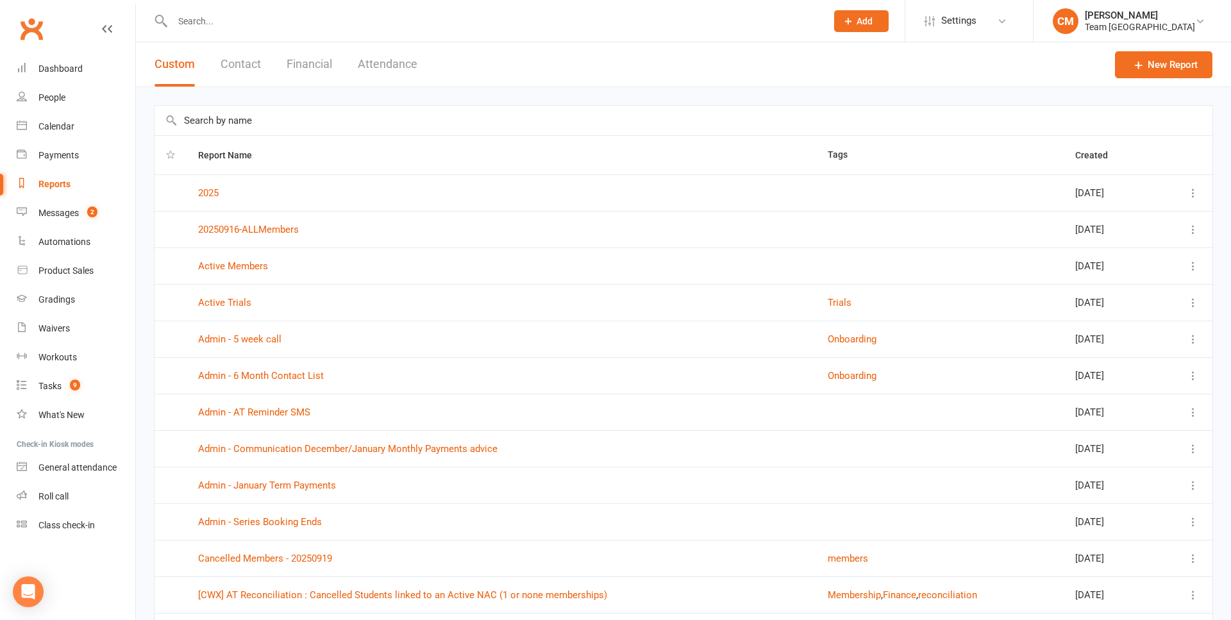
click at [366, 69] on button "Attendance" at bounding box center [388, 64] width 60 height 44
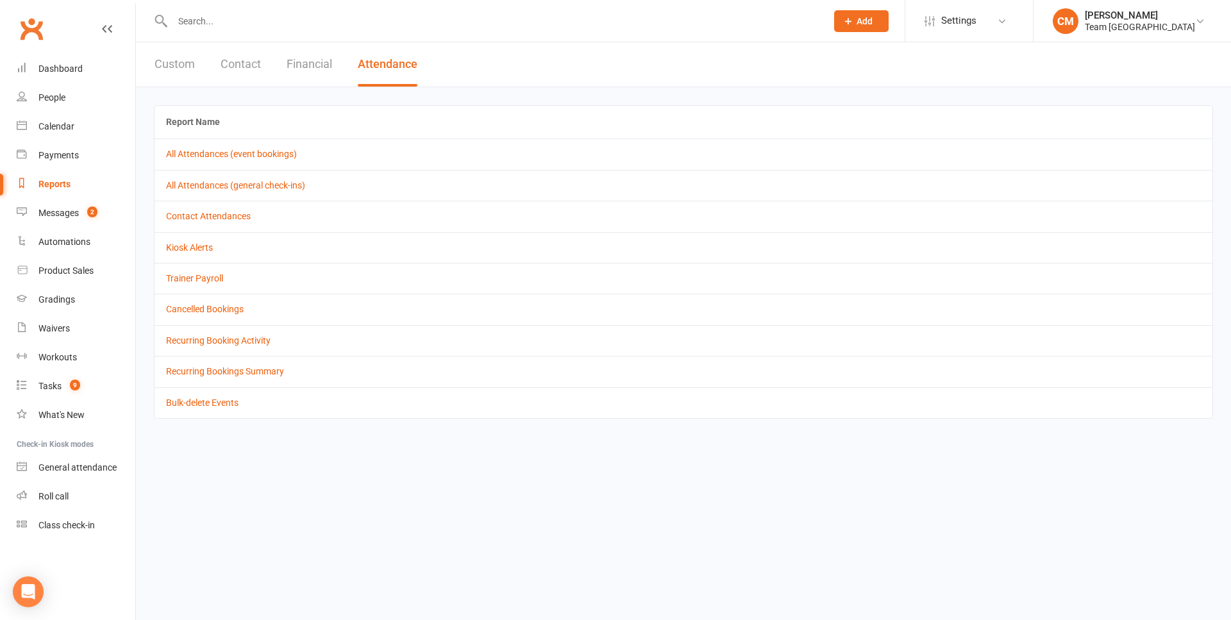
click at [306, 68] on button "Financial" at bounding box center [310, 64] width 46 height 44
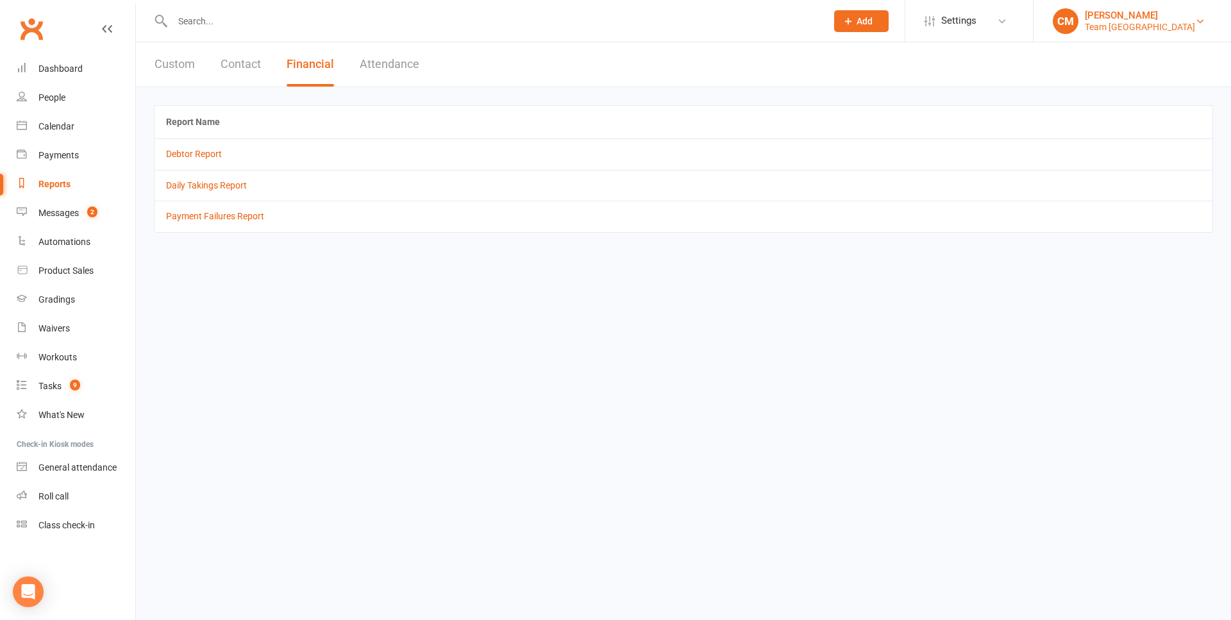
click at [1170, 26] on div "Team Carlo Airport West" at bounding box center [1140, 27] width 110 height 12
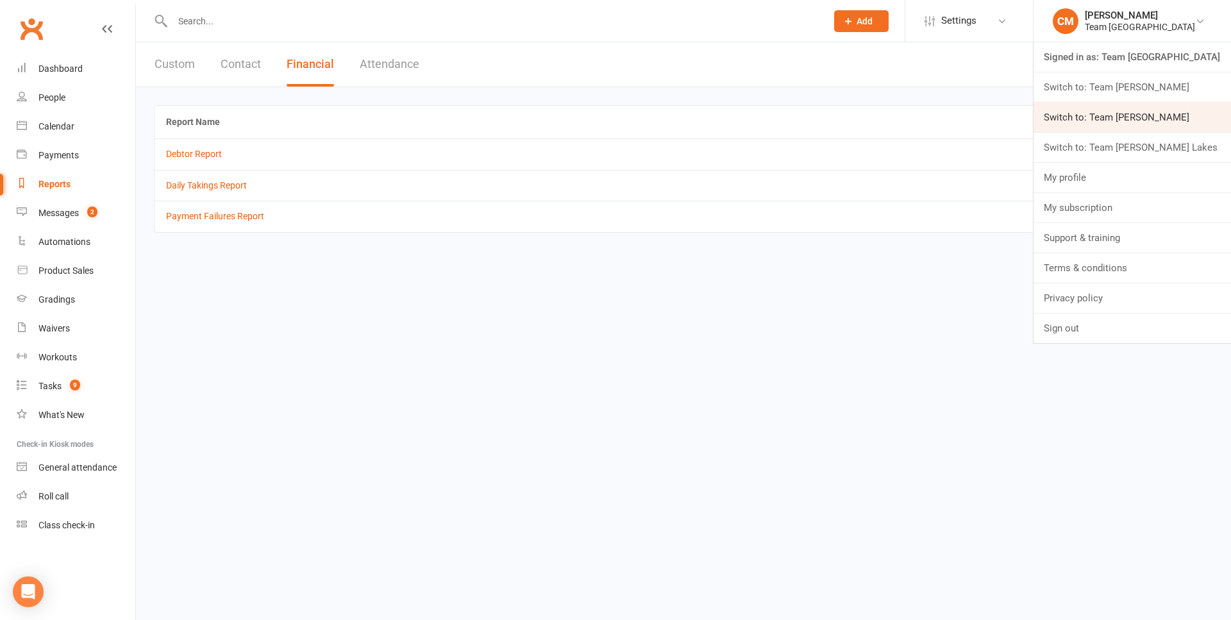
click at [1125, 128] on link "Switch to: Team Carlo Preston" at bounding box center [1133, 117] width 198 height 29
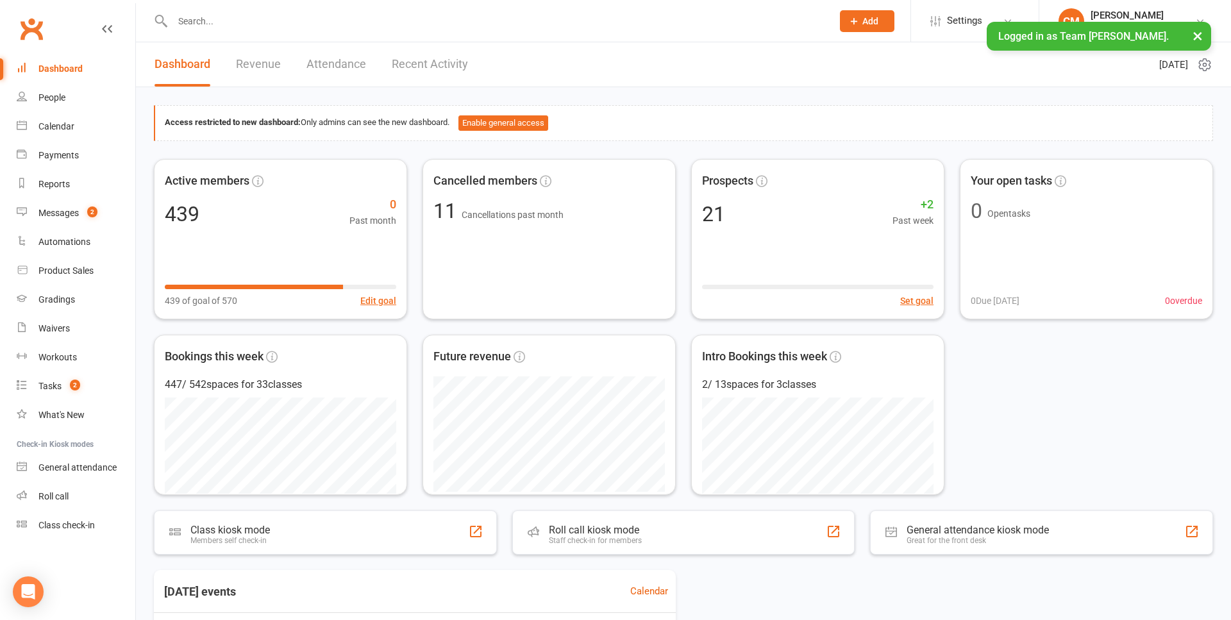
click at [277, 69] on link "Revenue" at bounding box center [258, 64] width 45 height 44
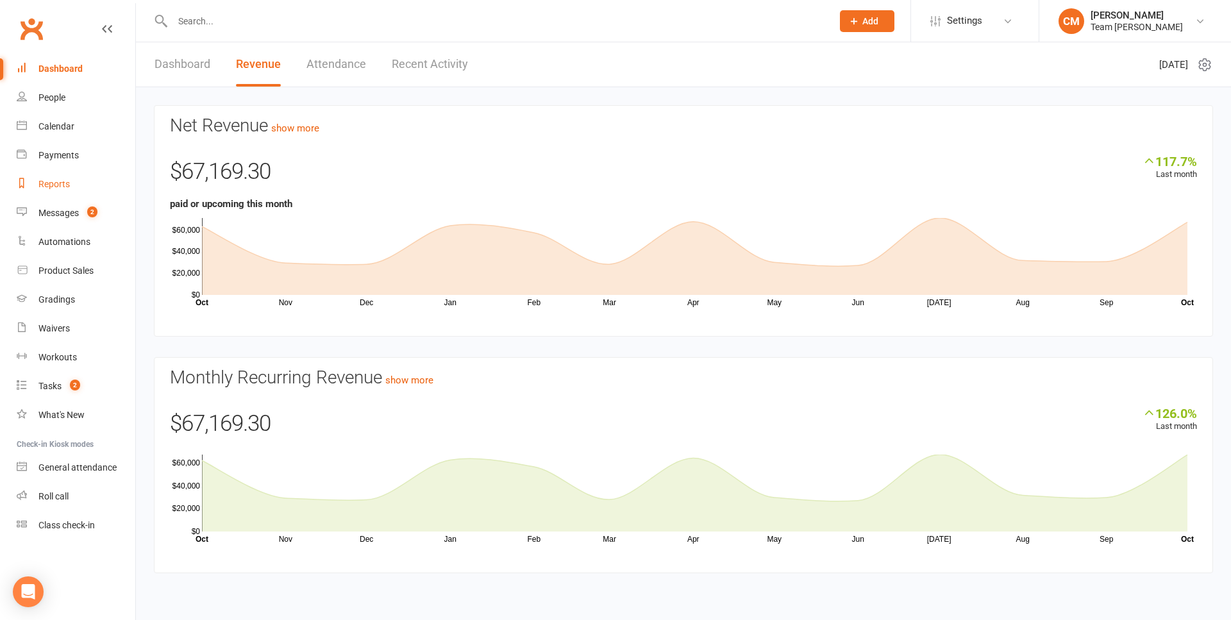
click at [58, 193] on link "Reports" at bounding box center [76, 184] width 119 height 29
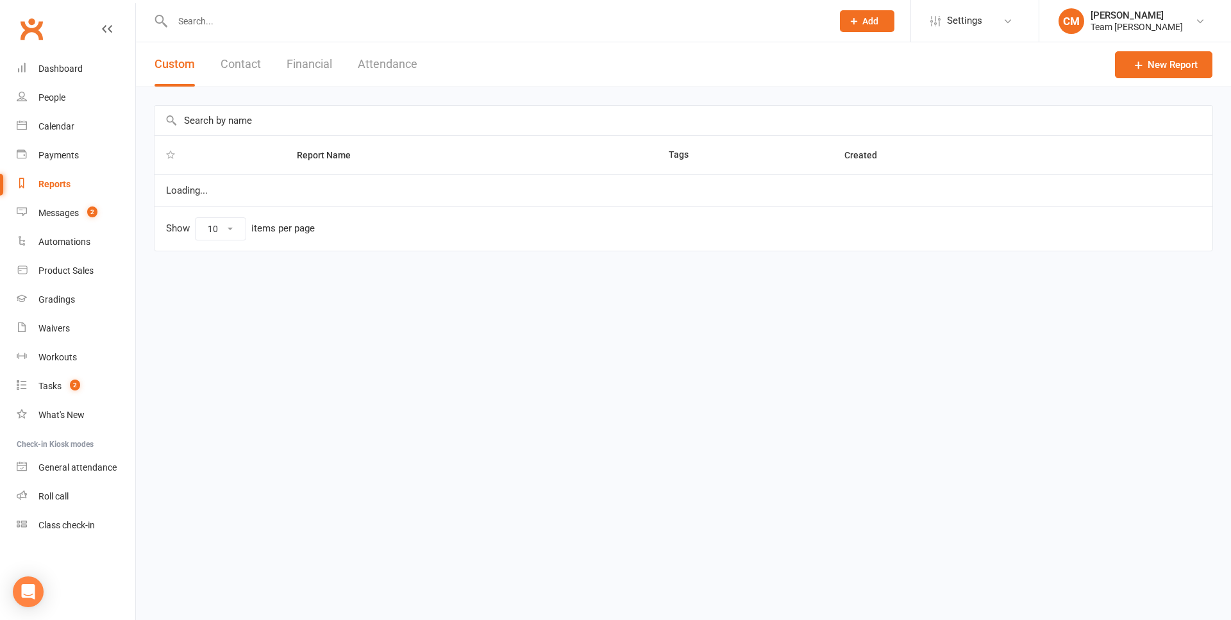
select select "100"
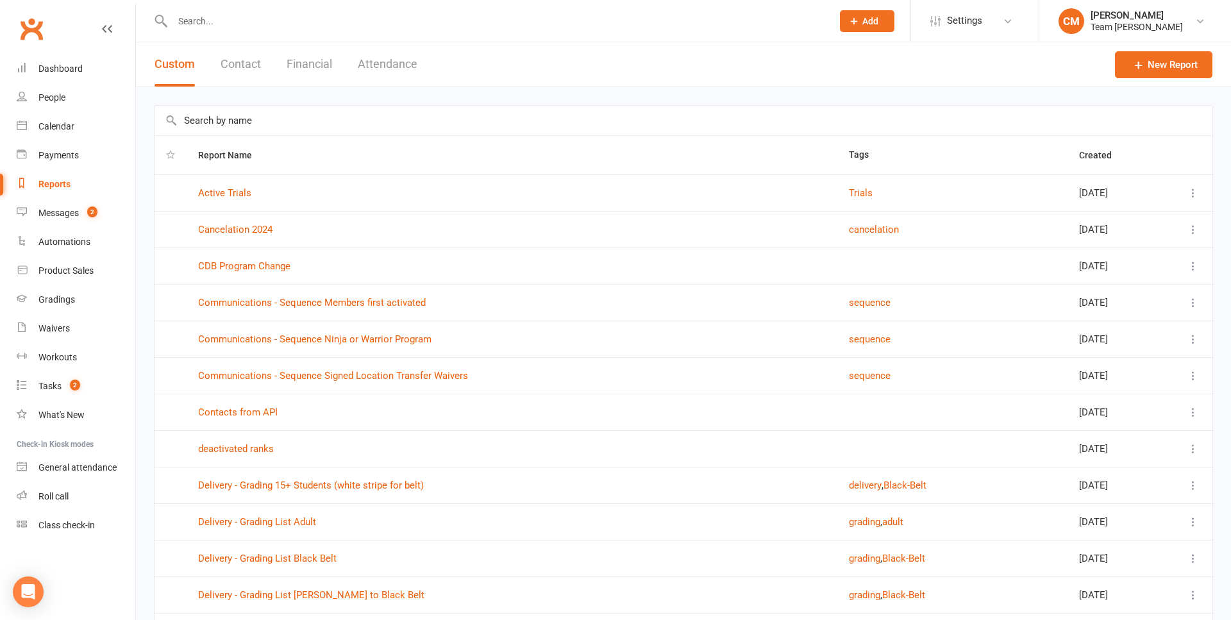
click at [308, 65] on button "Financial" at bounding box center [310, 64] width 46 height 44
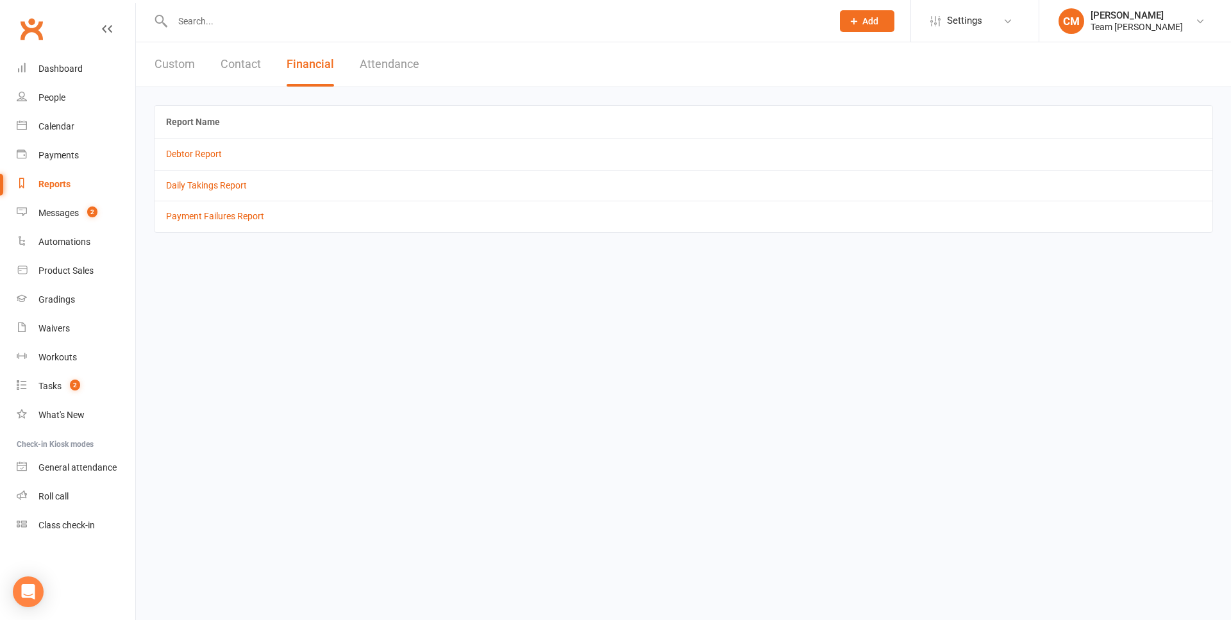
click at [239, 70] on button "Contact" at bounding box center [241, 64] width 40 height 44
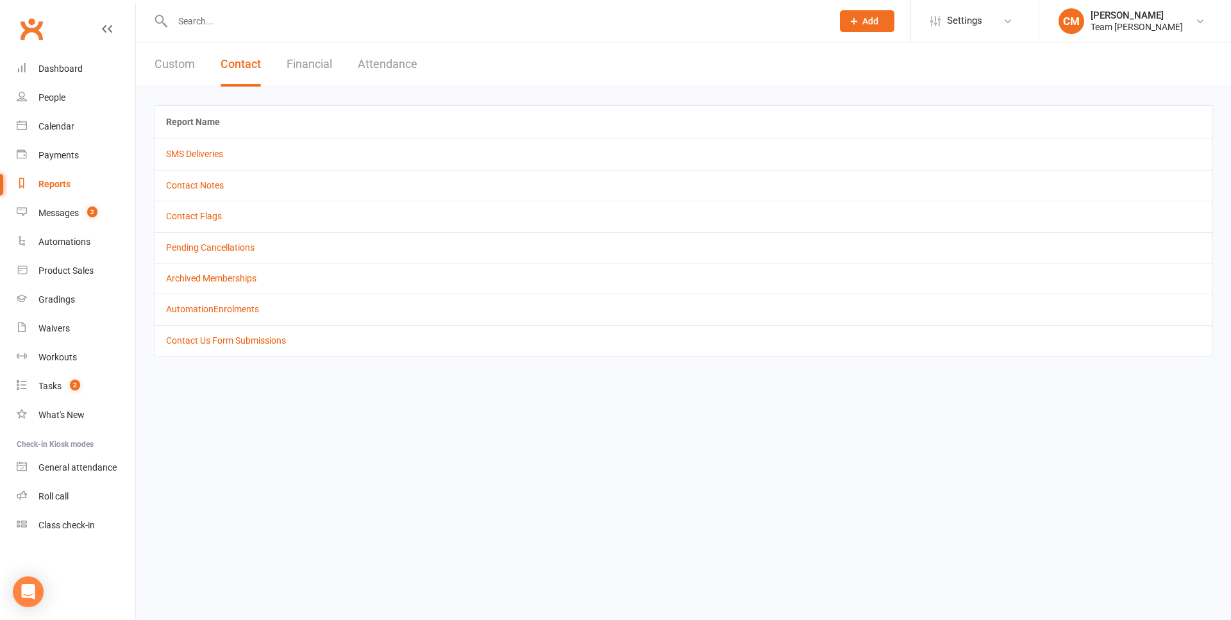
click at [187, 67] on button "Custom" at bounding box center [175, 64] width 40 height 44
select select "100"
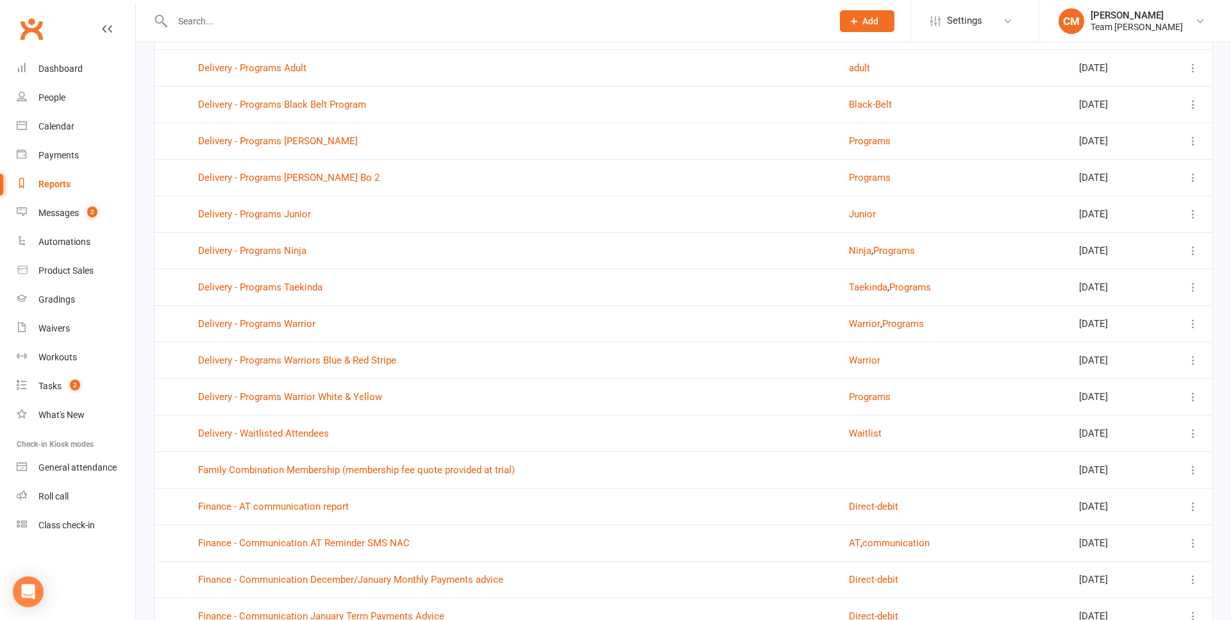
scroll to position [841, 0]
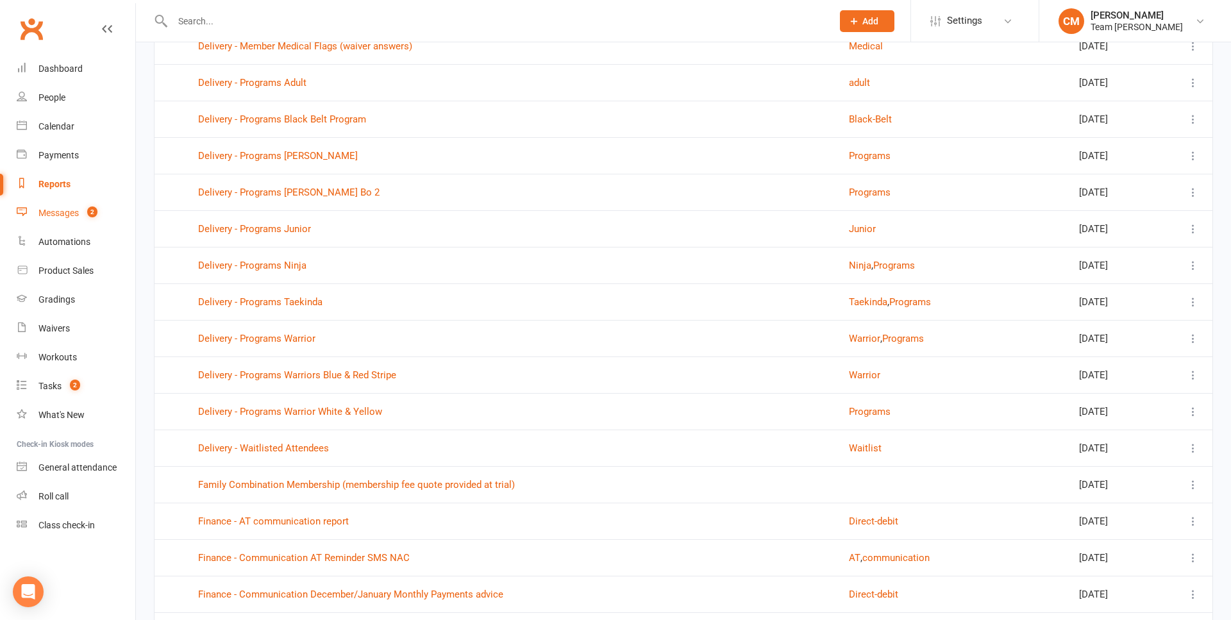
click at [65, 216] on div "Messages" at bounding box center [58, 213] width 40 height 10
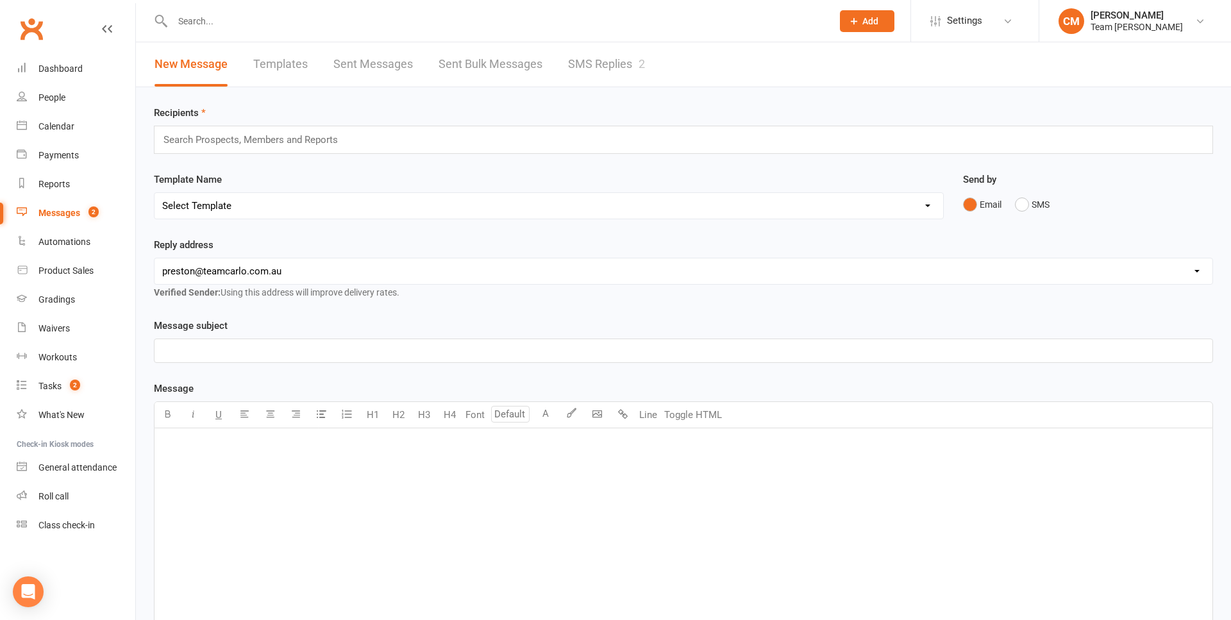
click at [596, 63] on link "SMS Replies 2" at bounding box center [606, 64] width 77 height 44
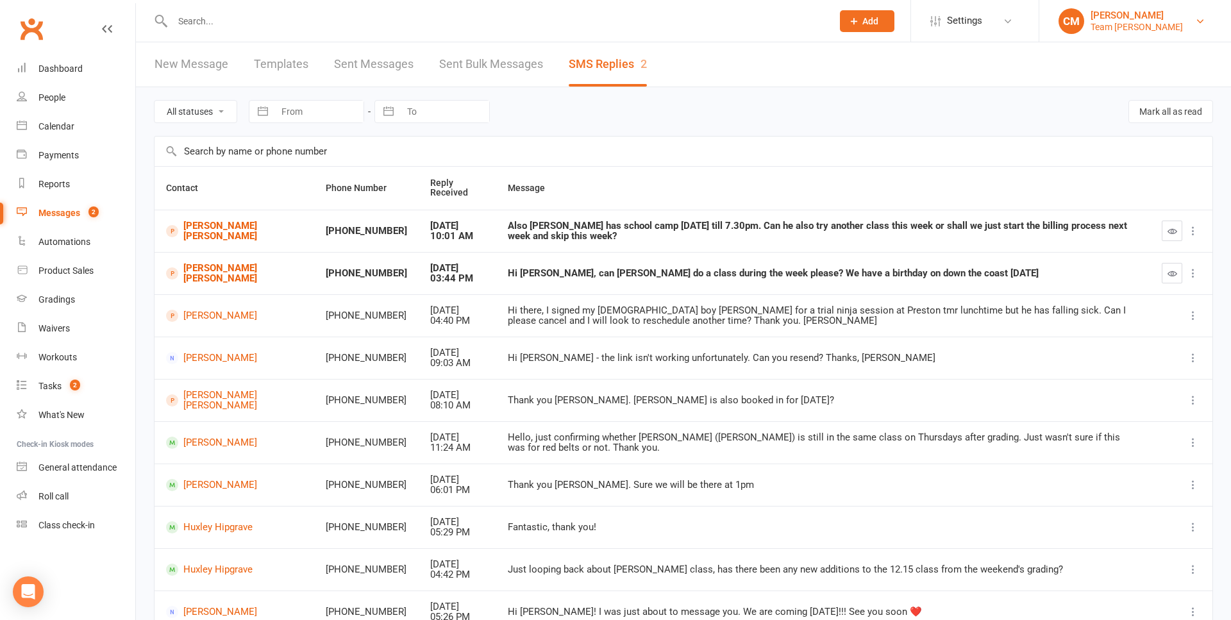
click at [1147, 22] on div "Team [PERSON_NAME]" at bounding box center [1137, 27] width 92 height 12
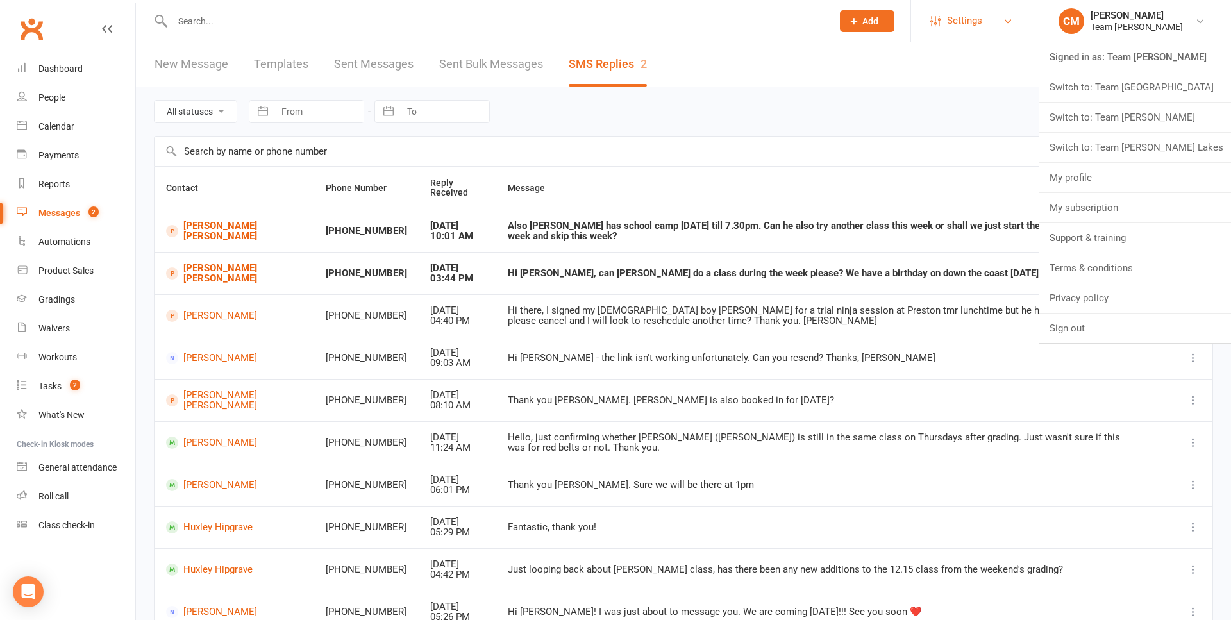
click at [979, 28] on span "Settings" at bounding box center [964, 20] width 35 height 29
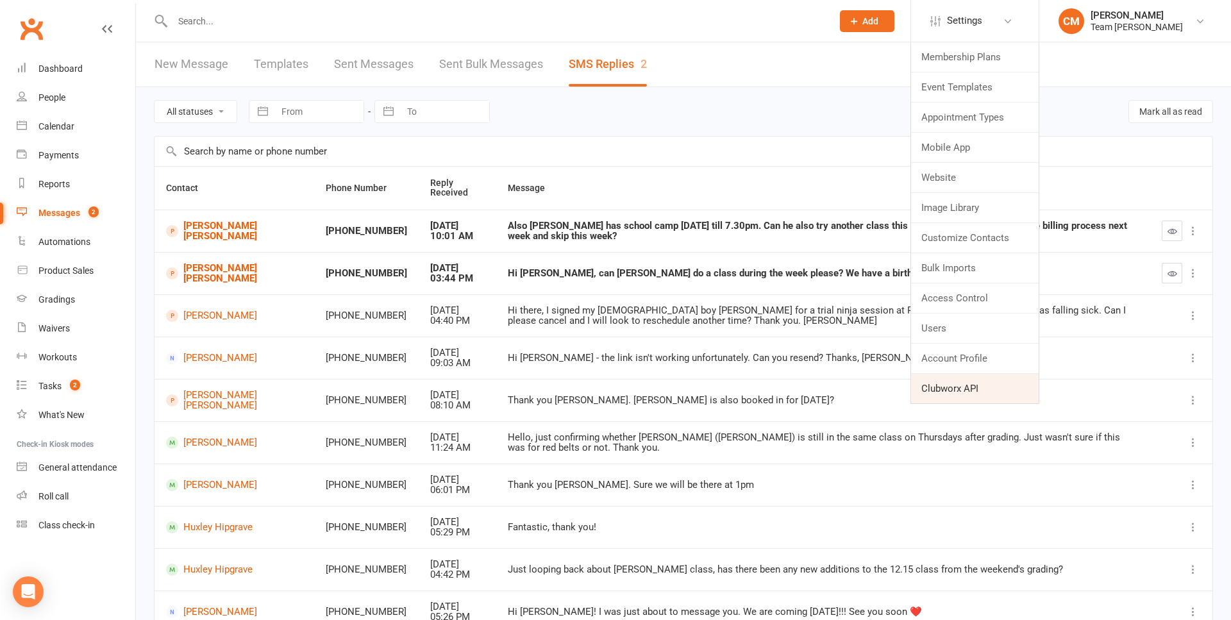
click at [962, 383] on link "Clubworx API" at bounding box center [975, 388] width 128 height 29
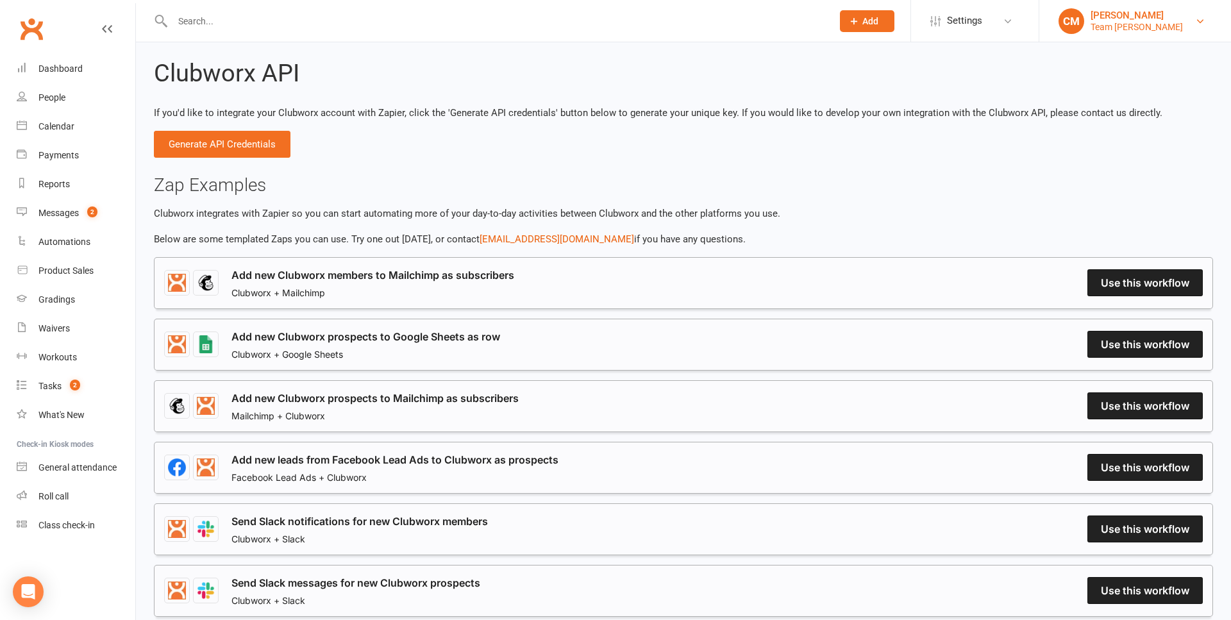
click at [1133, 22] on div "Team [PERSON_NAME]" at bounding box center [1137, 27] width 92 height 12
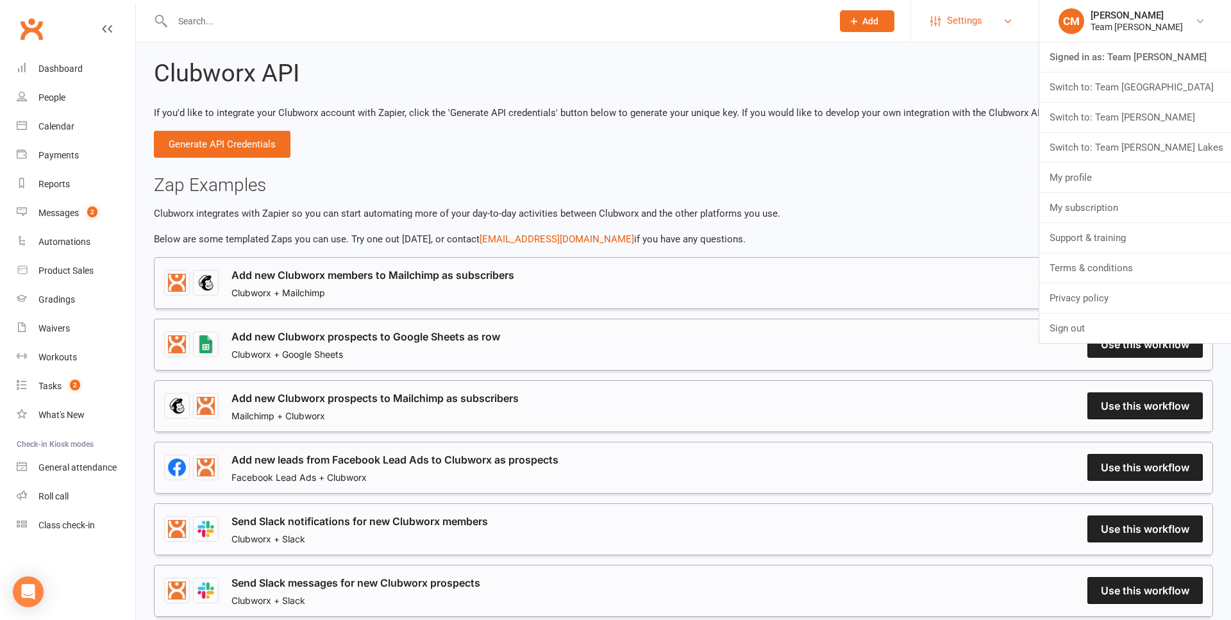
click at [970, 29] on span "Settings" at bounding box center [964, 20] width 35 height 29
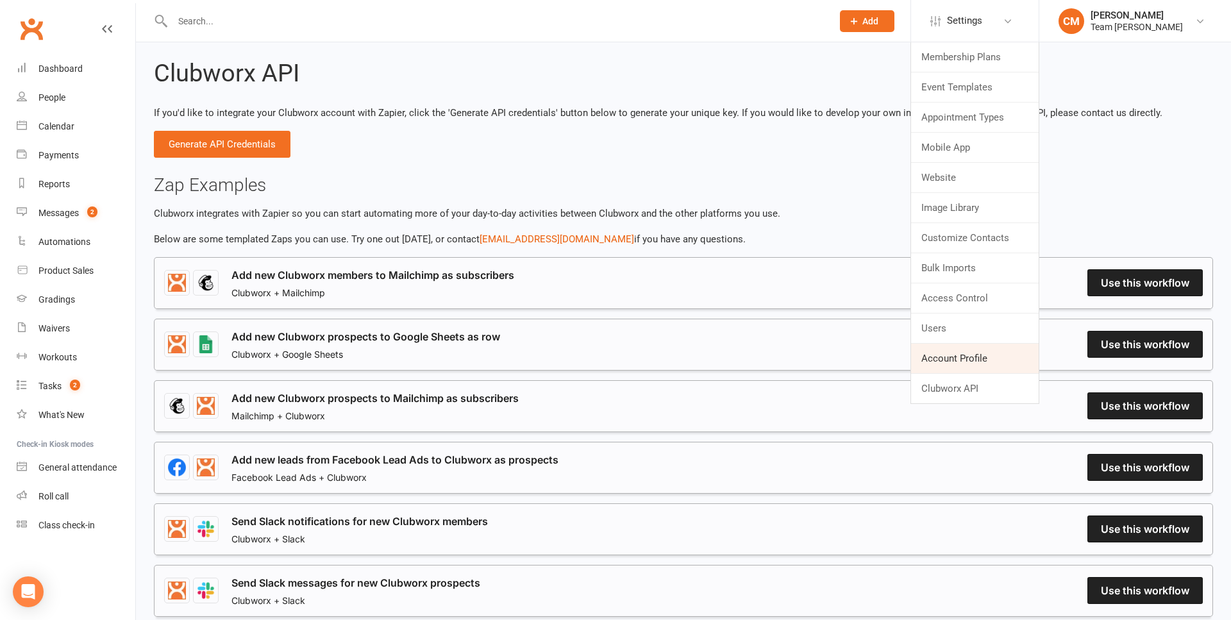
click at [958, 363] on link "Account Profile" at bounding box center [975, 358] width 128 height 29
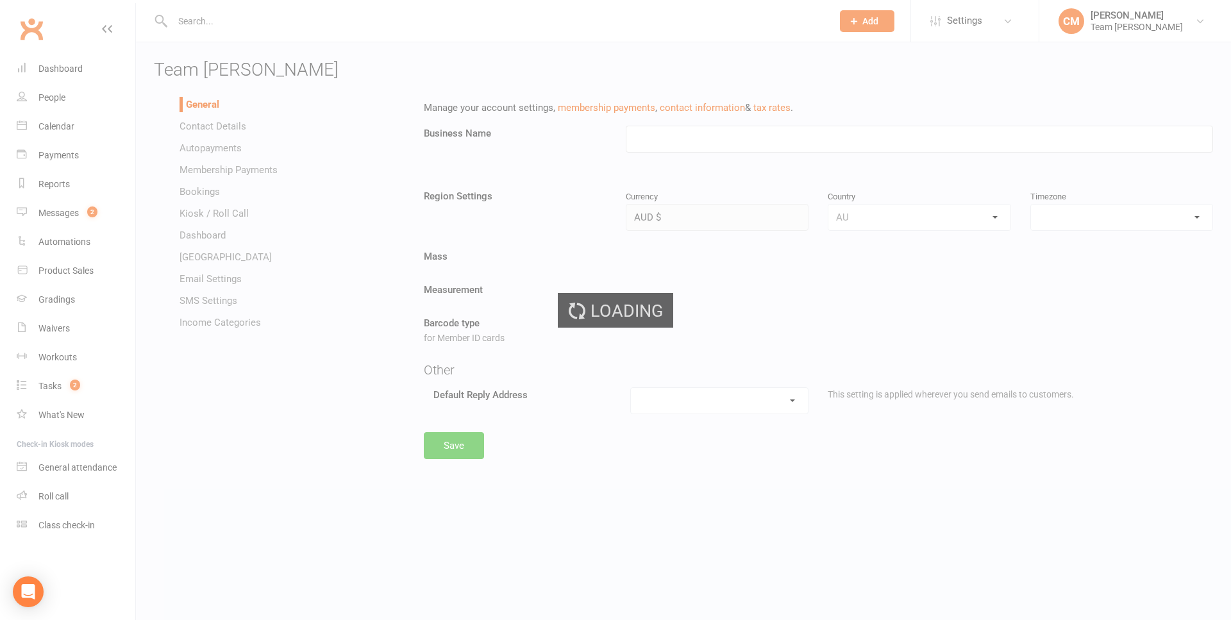
type input "Team [PERSON_NAME]"
select select "[GEOGRAPHIC_DATA]/[GEOGRAPHIC_DATA]"
select select "[EMAIL_ADDRESS][DOMAIN_NAME]"
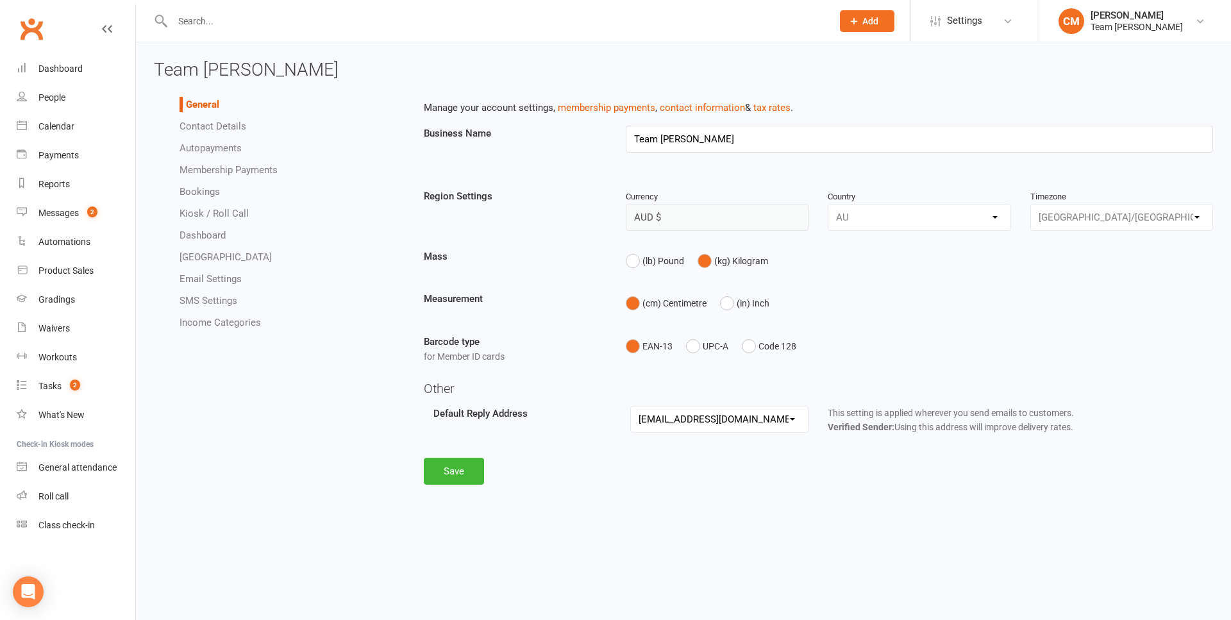
click at [204, 122] on link "Contact Details" at bounding box center [213, 127] width 67 height 12
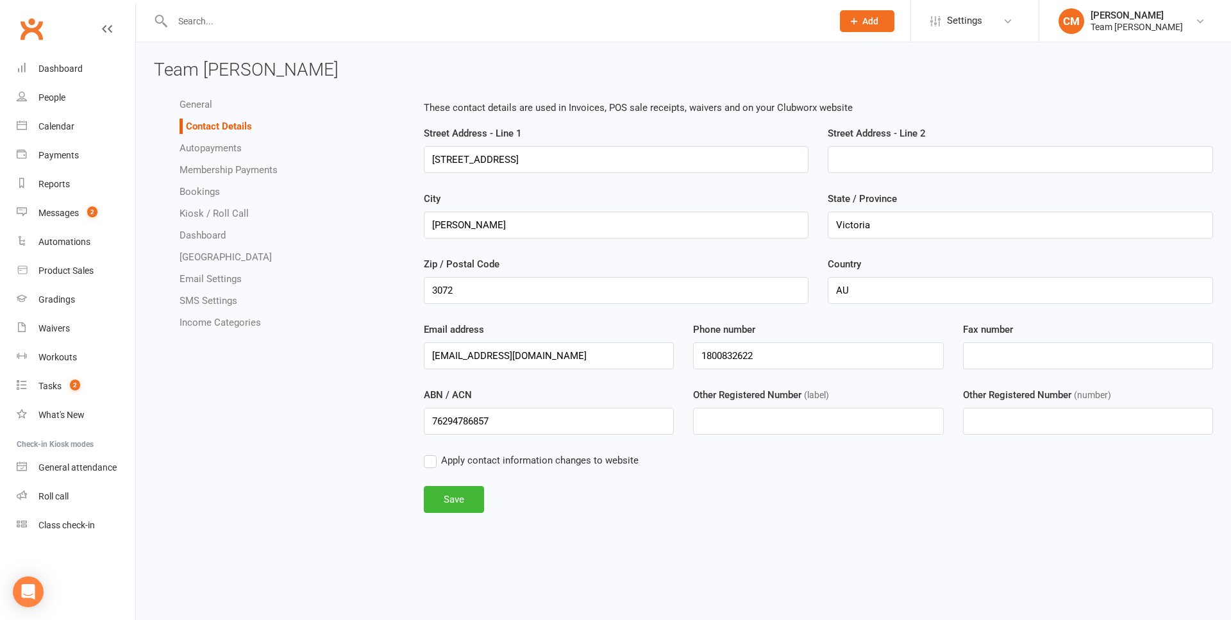
click at [206, 148] on link "Autopayments" at bounding box center [211, 148] width 62 height 12
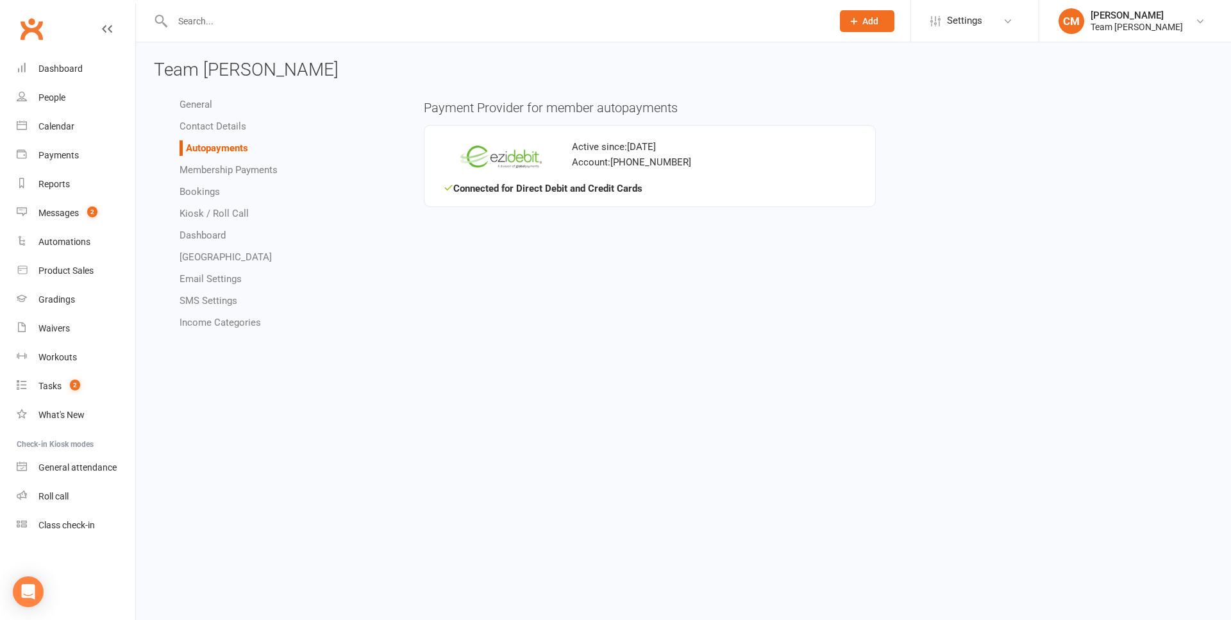
click at [218, 150] on link "Autopayments" at bounding box center [217, 148] width 62 height 12
click at [1165, 31] on div "Team [PERSON_NAME]" at bounding box center [1137, 27] width 92 height 12
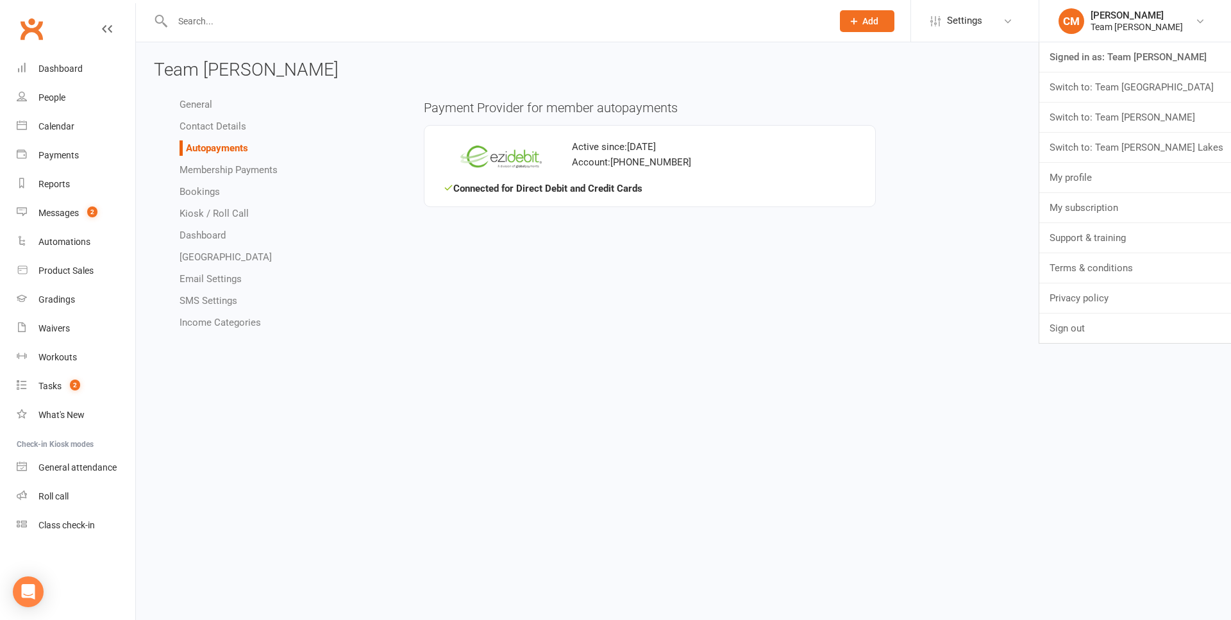
click at [844, 283] on div "General Contact Details Autopayments Membership Payments Bookings Kiosk / Roll …" at bounding box center [683, 213] width 1079 height 246
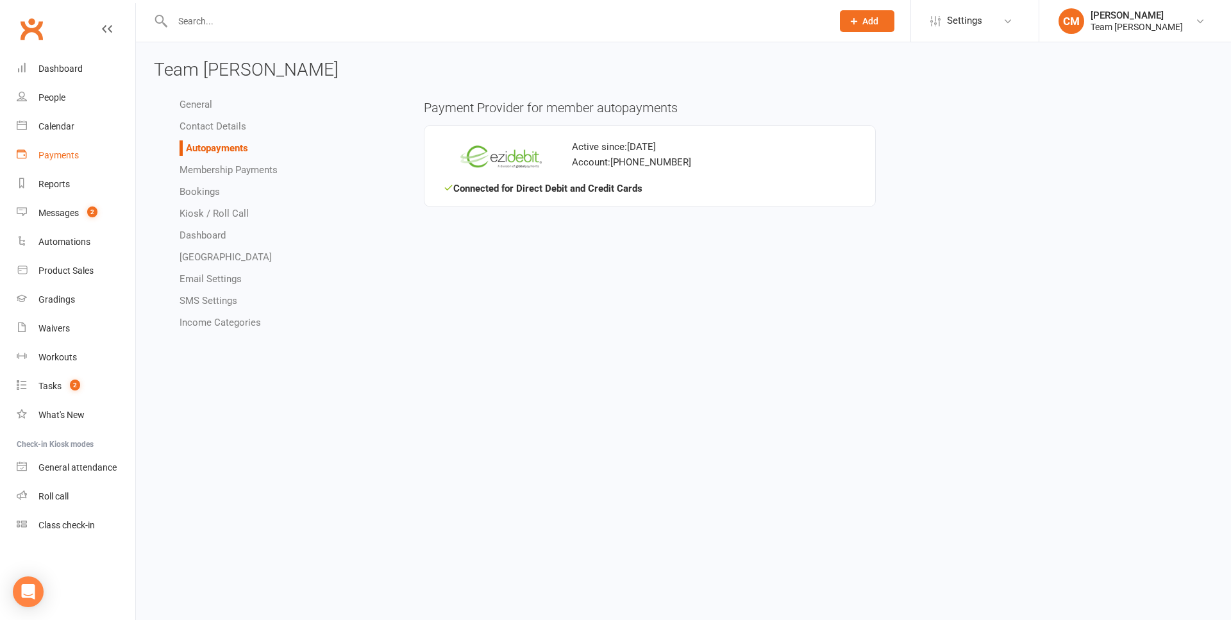
click at [47, 146] on link "Payments" at bounding box center [76, 155] width 119 height 29
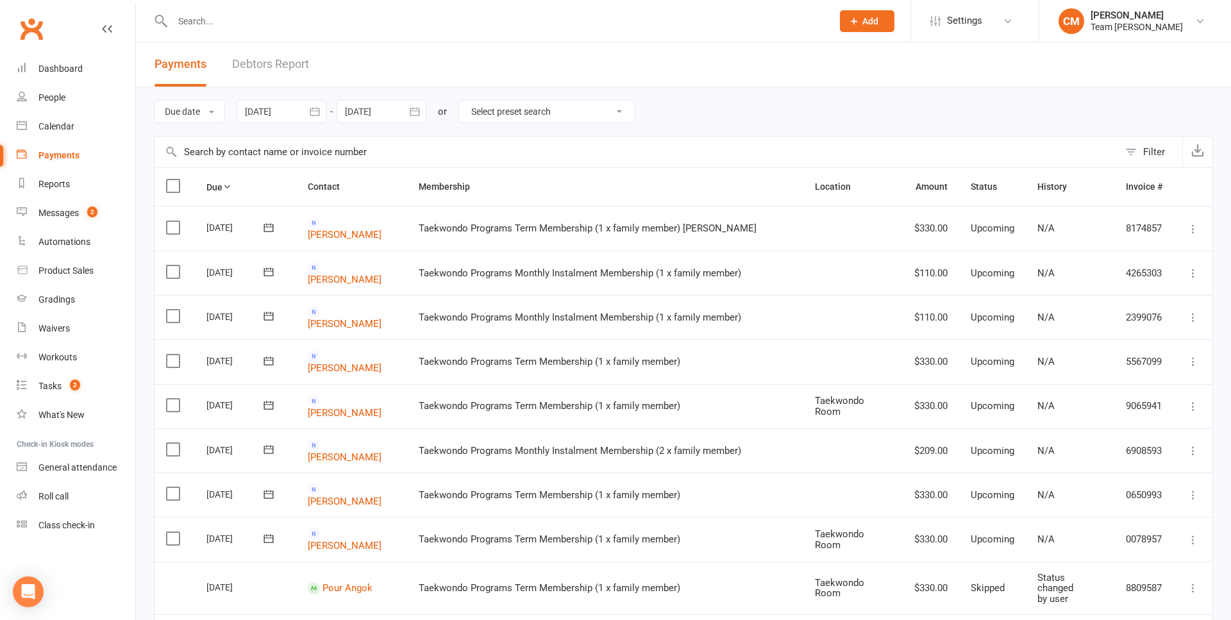
click at [173, 189] on label at bounding box center [174, 186] width 17 height 13
click at [173, 180] on input "checkbox" at bounding box center [170, 180] width 8 height 0
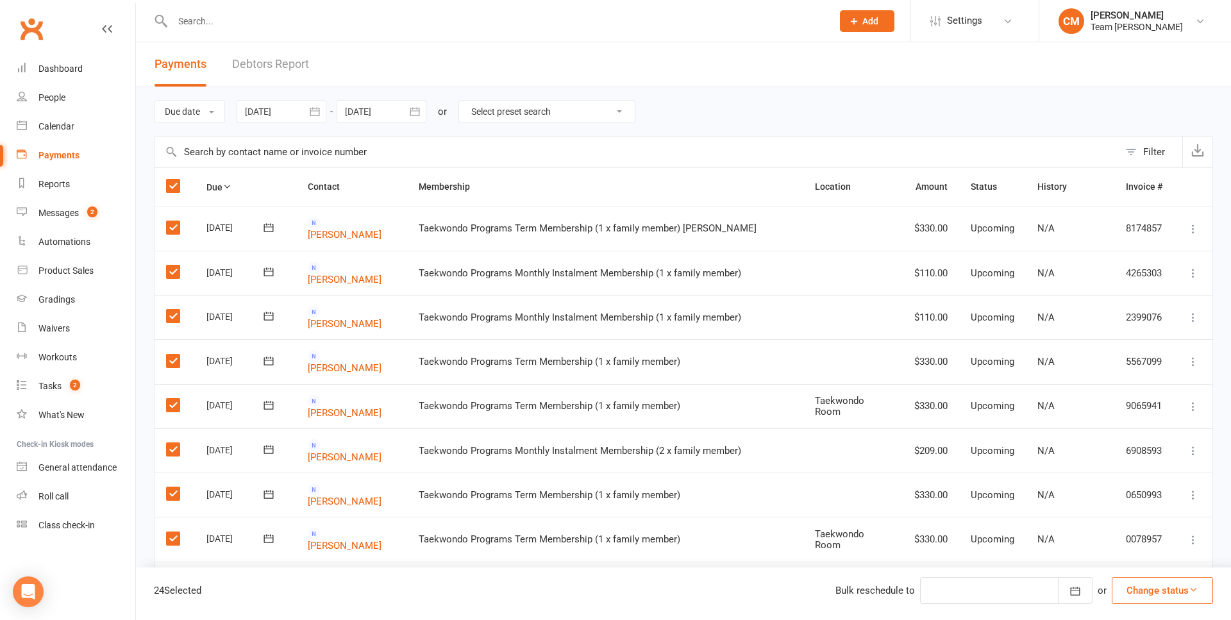
click at [1161, 589] on button "Change status" at bounding box center [1162, 590] width 101 height 27
click at [696, 596] on div "24 Selected Bulk reschedule to Reschedule [DATE] Sun Mon Tue Wed Thu Fri Sat 40…" at bounding box center [683, 594] width 1095 height 53
click at [1167, 35] on li "CM [PERSON_NAME] Team [PERSON_NAME] Signed in as: Team [PERSON_NAME] Switch to:…" at bounding box center [1135, 21] width 192 height 42
click at [1161, 25] on div "Team [PERSON_NAME]" at bounding box center [1137, 27] width 92 height 12
